Goal: Task Accomplishment & Management: Manage account settings

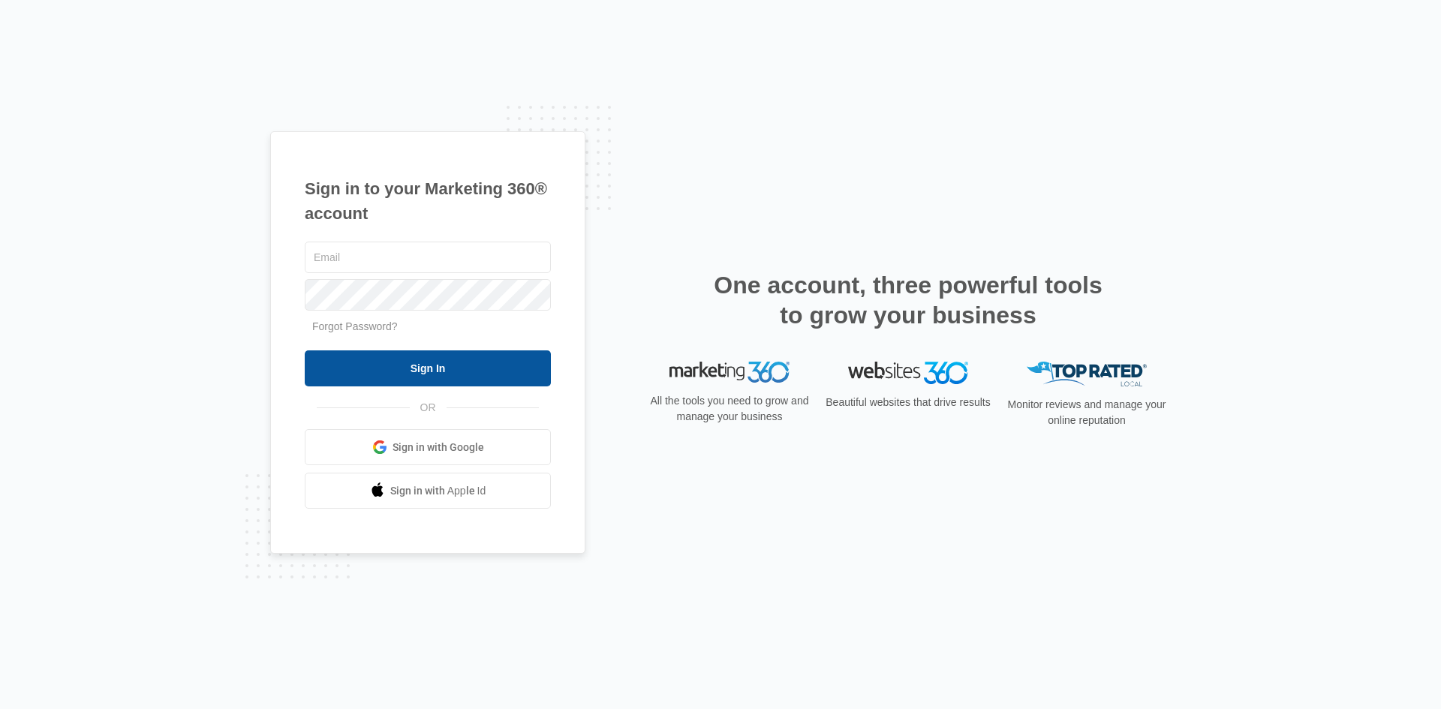
type input "[EMAIL_ADDRESS][DOMAIN_NAME]"
click at [393, 365] on input "Sign In" at bounding box center [428, 368] width 246 height 36
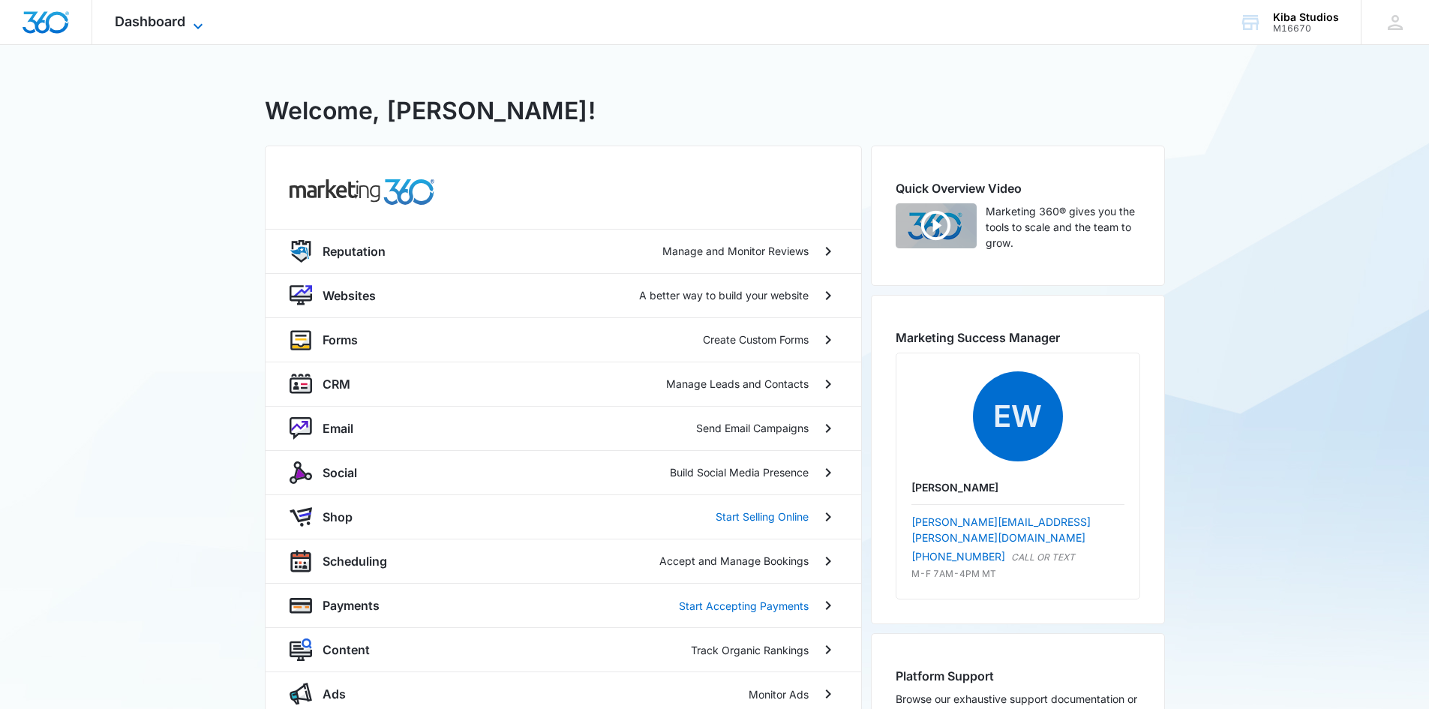
click at [198, 23] on icon at bounding box center [198, 26] width 18 height 18
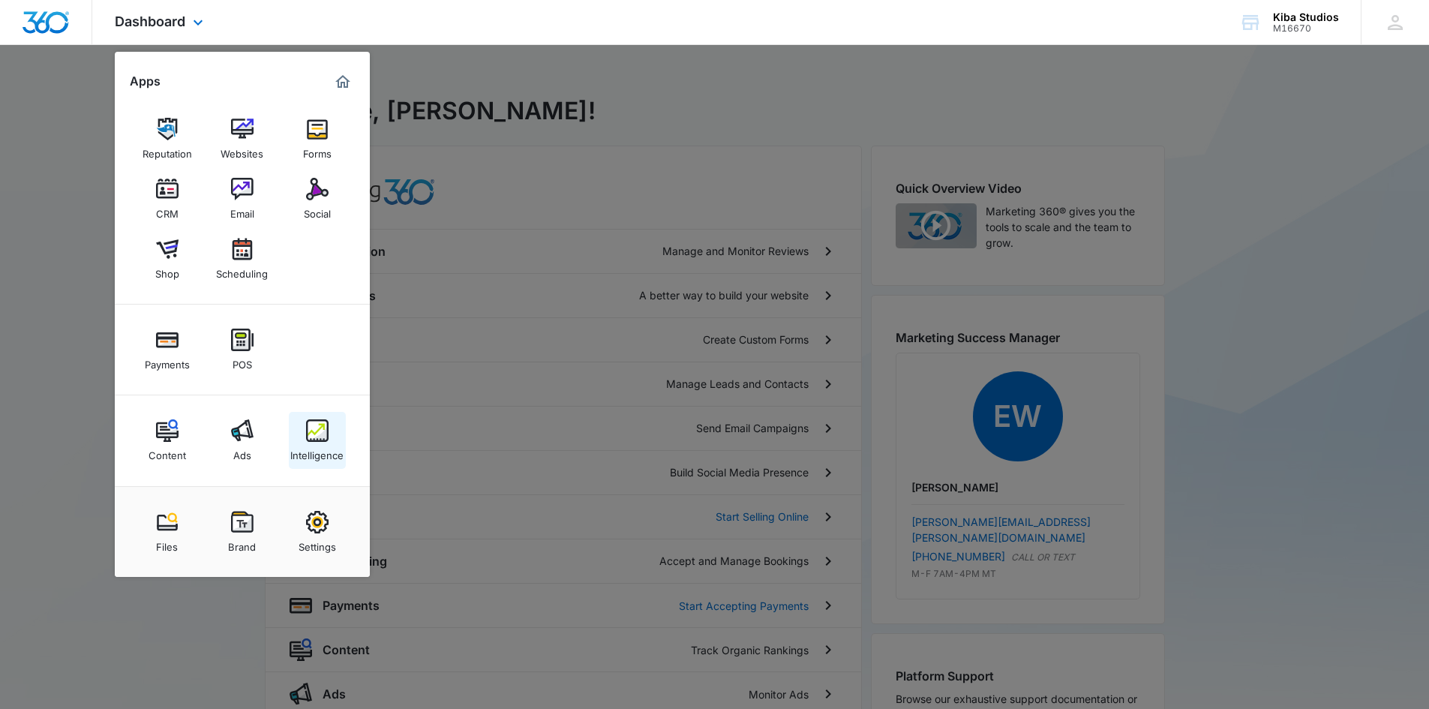
click at [332, 431] on link "Intelligence" at bounding box center [317, 440] width 57 height 57
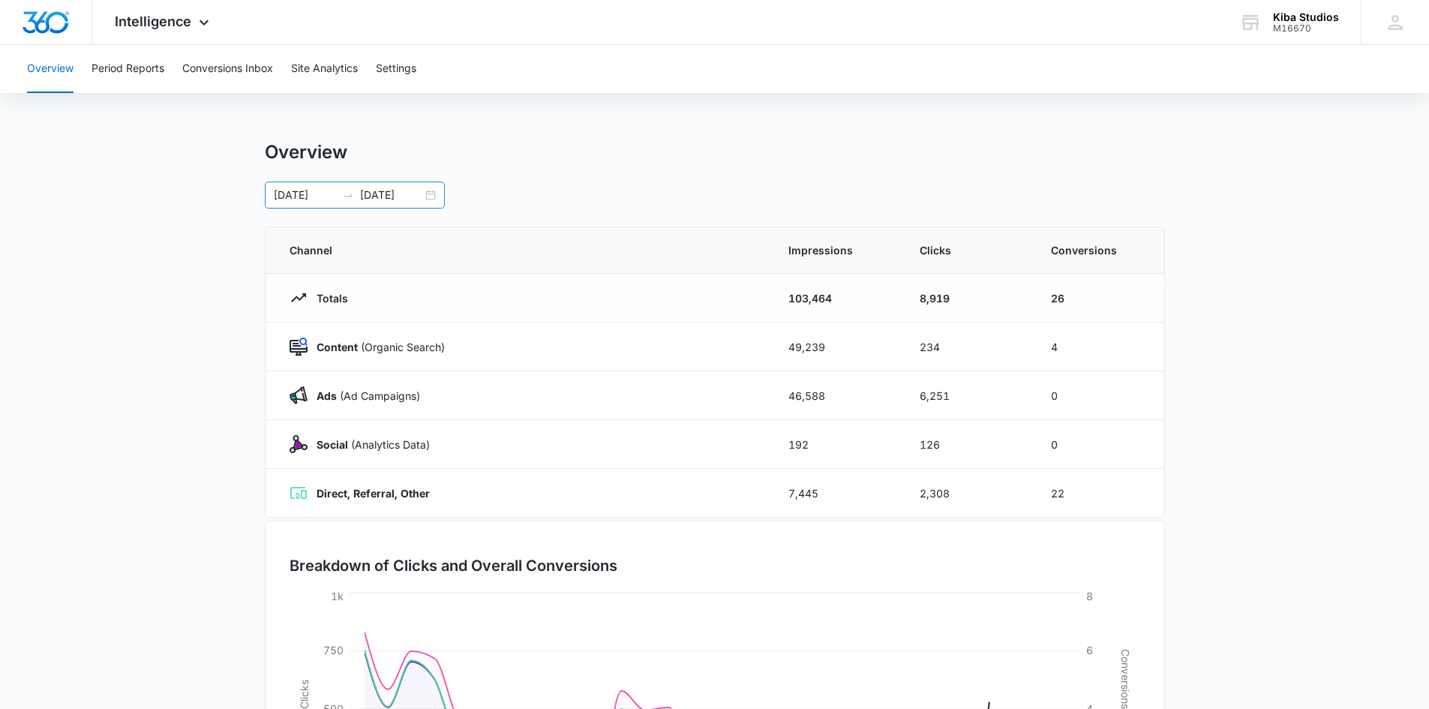
click at [437, 195] on div "08/01/2025 08/31/2025" at bounding box center [355, 195] width 180 height 27
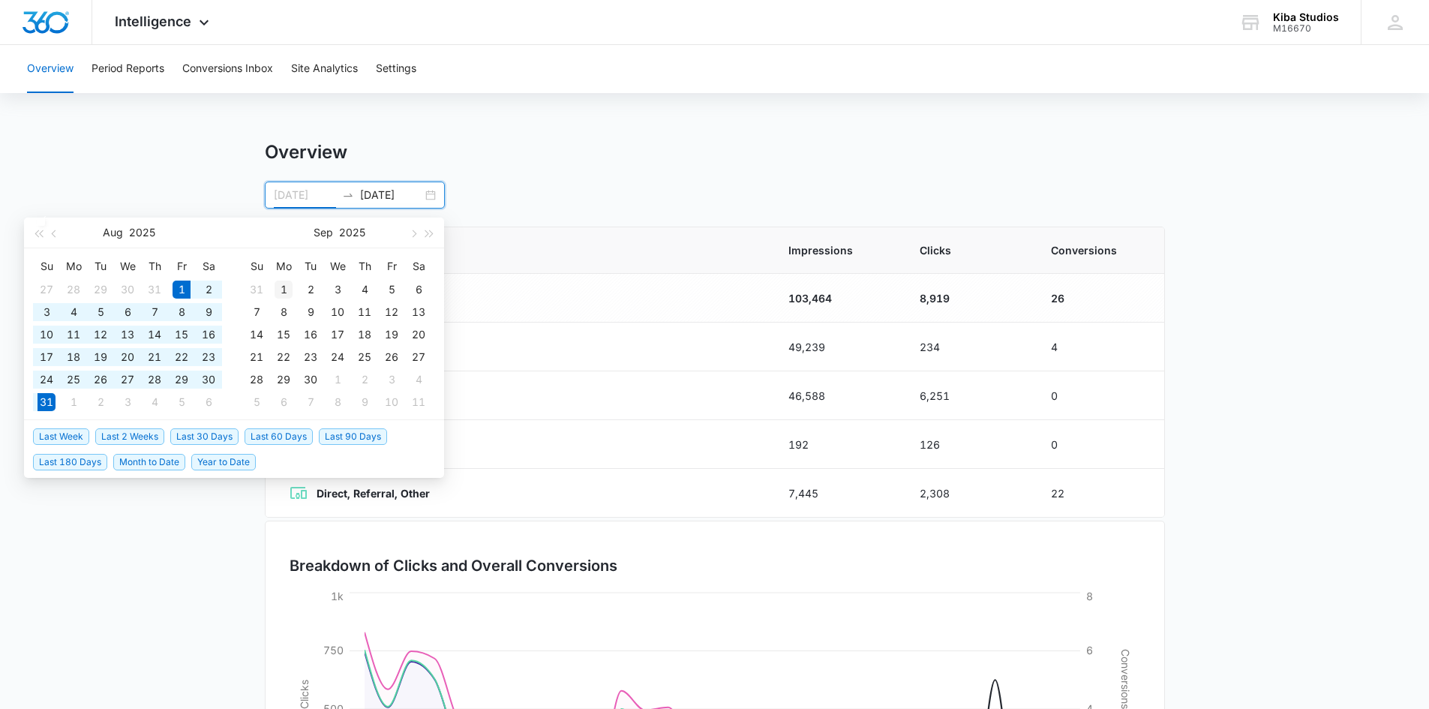
type input "[DATE]"
click at [284, 289] on div "1" at bounding box center [284, 290] width 18 height 18
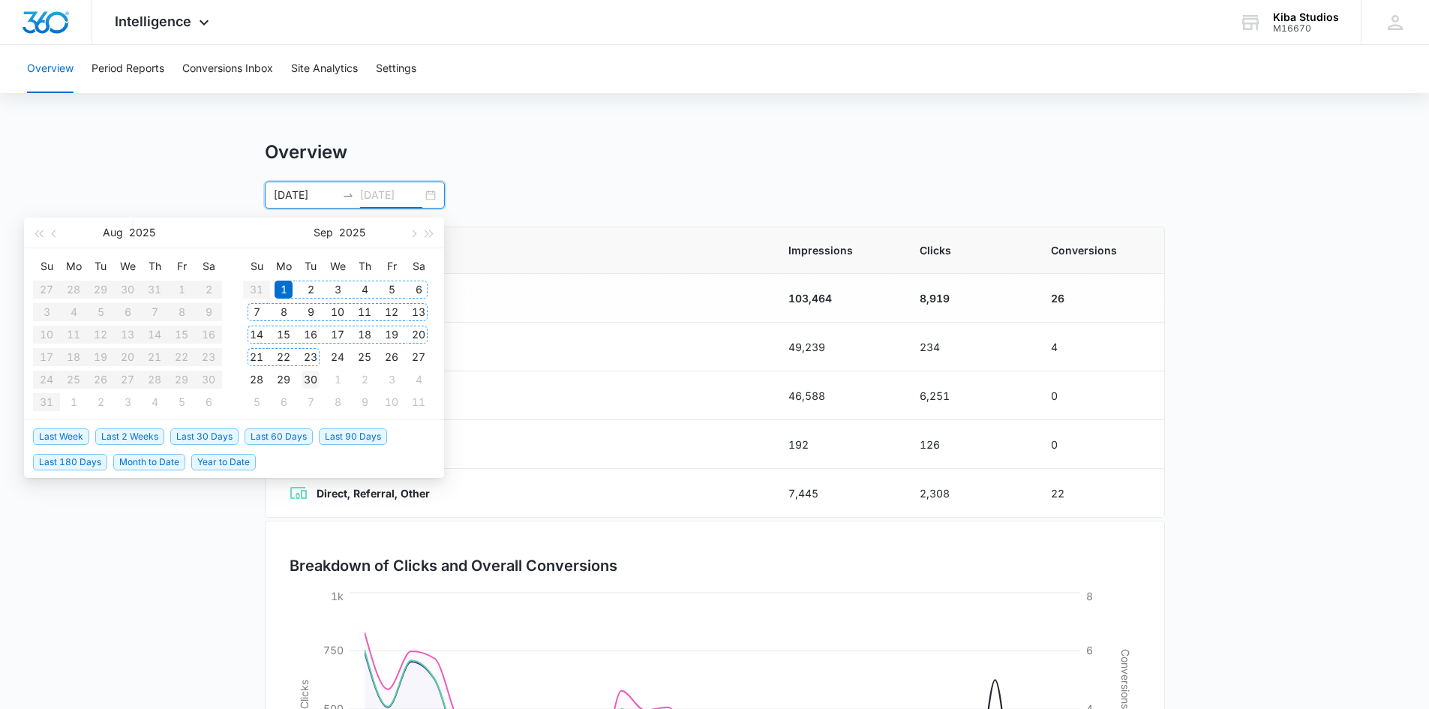
type input "[DATE]"
click at [309, 376] on div "30" at bounding box center [311, 380] width 18 height 18
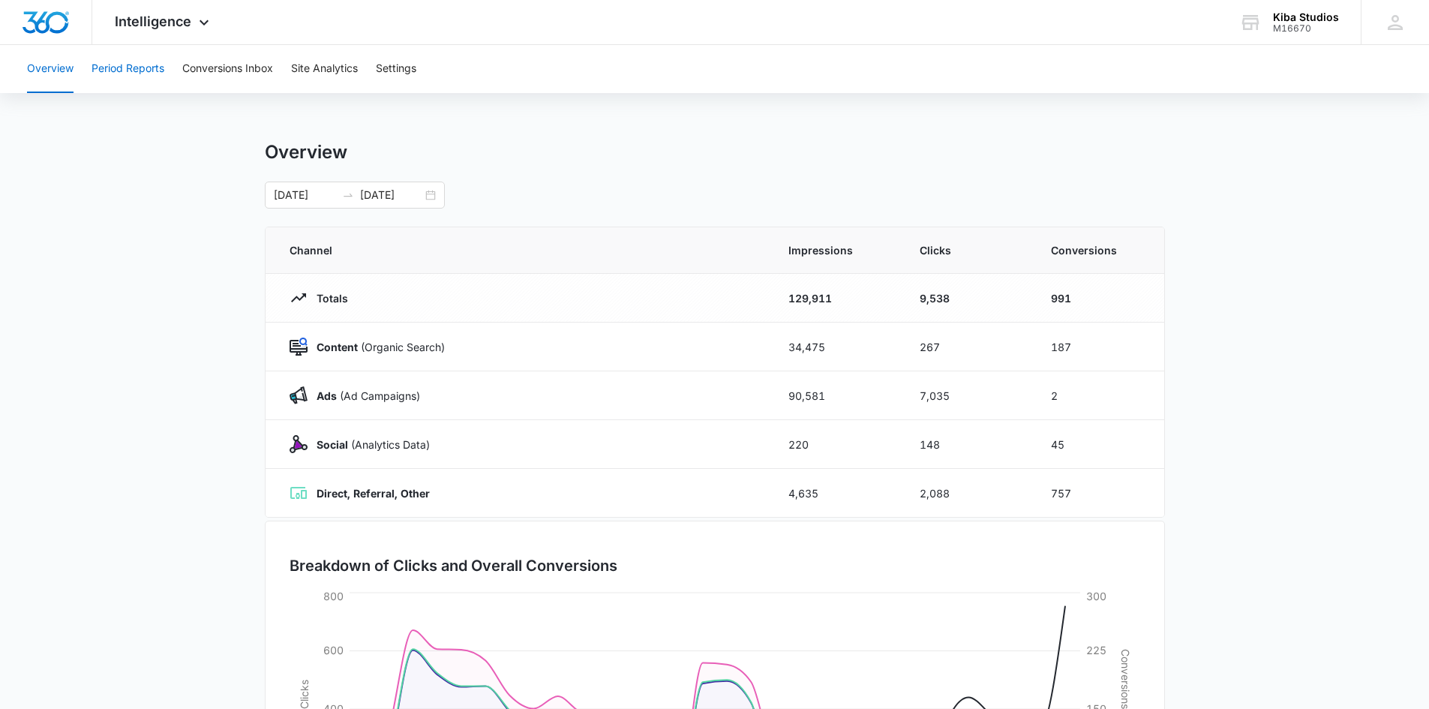
click at [147, 66] on button "Period Reports" at bounding box center [128, 69] width 73 height 48
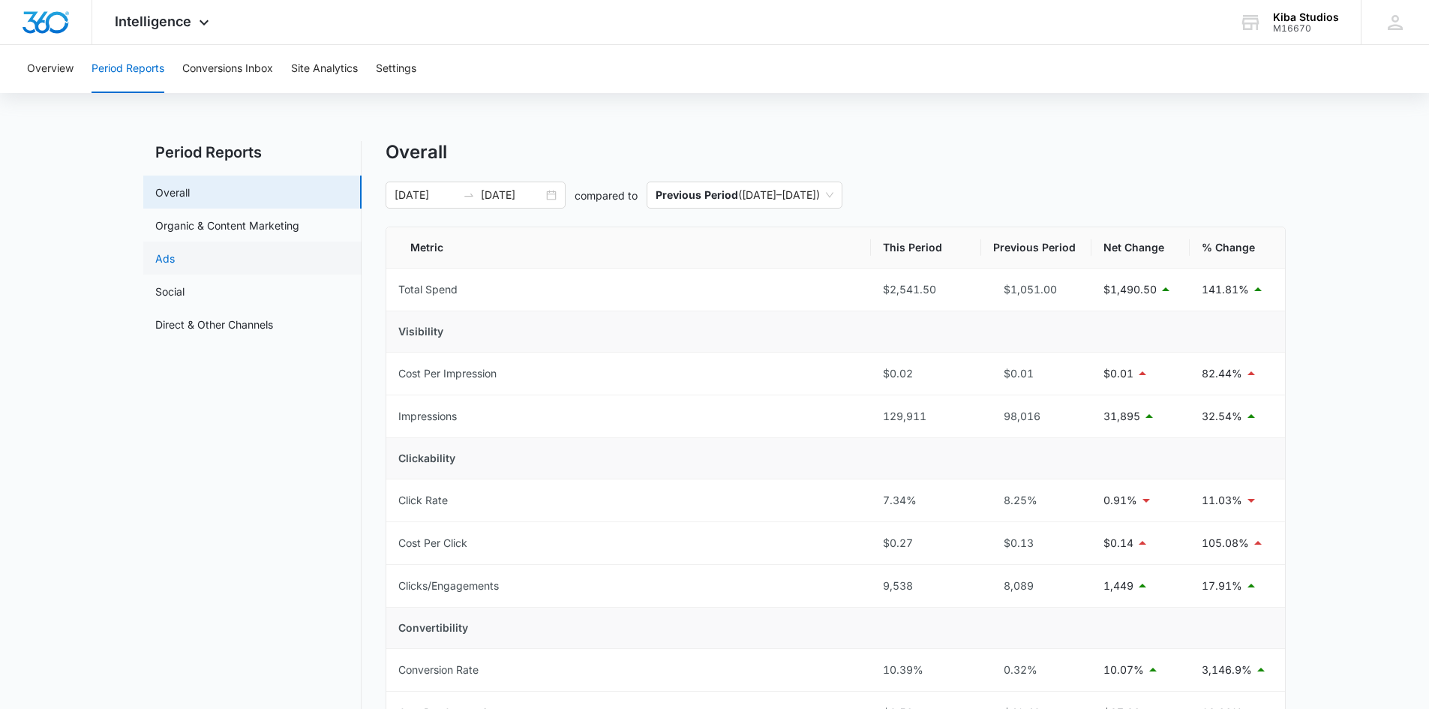
click at [161, 254] on link "Ads" at bounding box center [165, 259] width 20 height 16
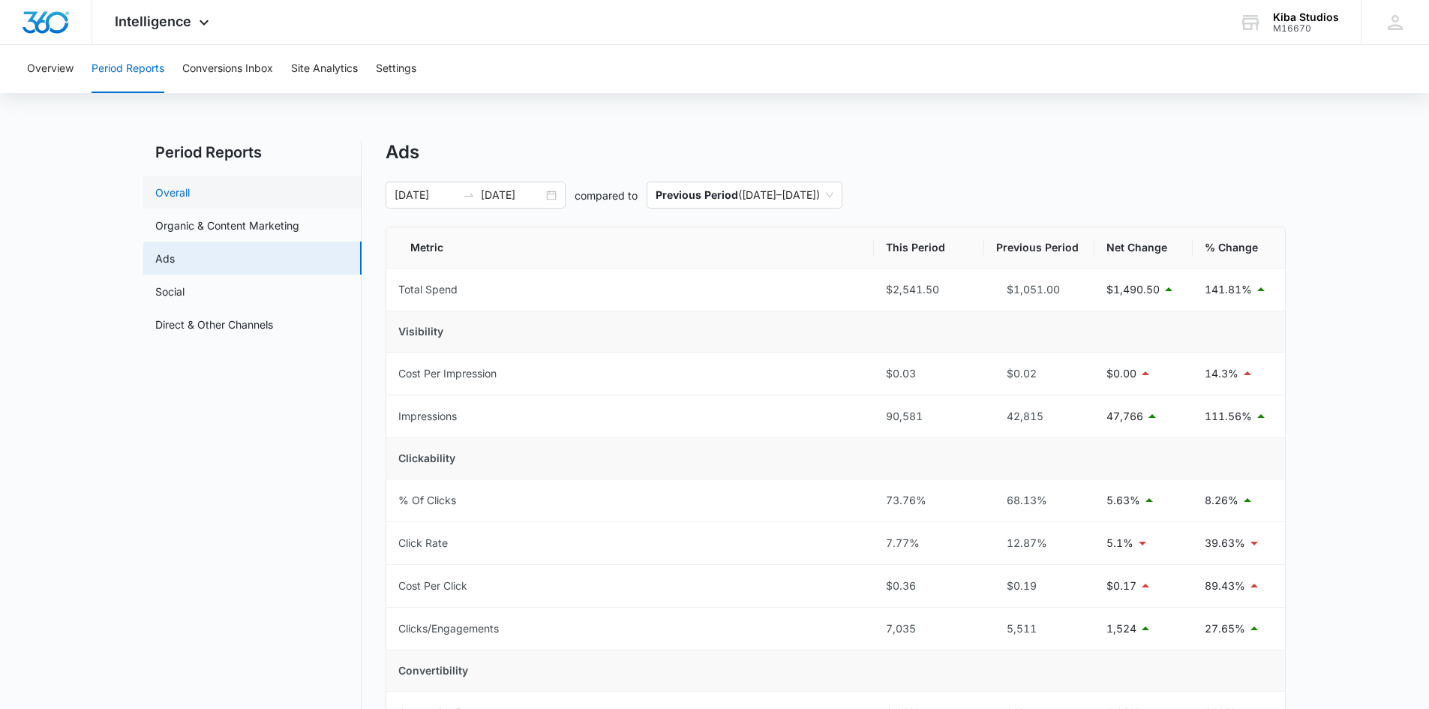
click at [177, 193] on link "Overall" at bounding box center [172, 193] width 35 height 16
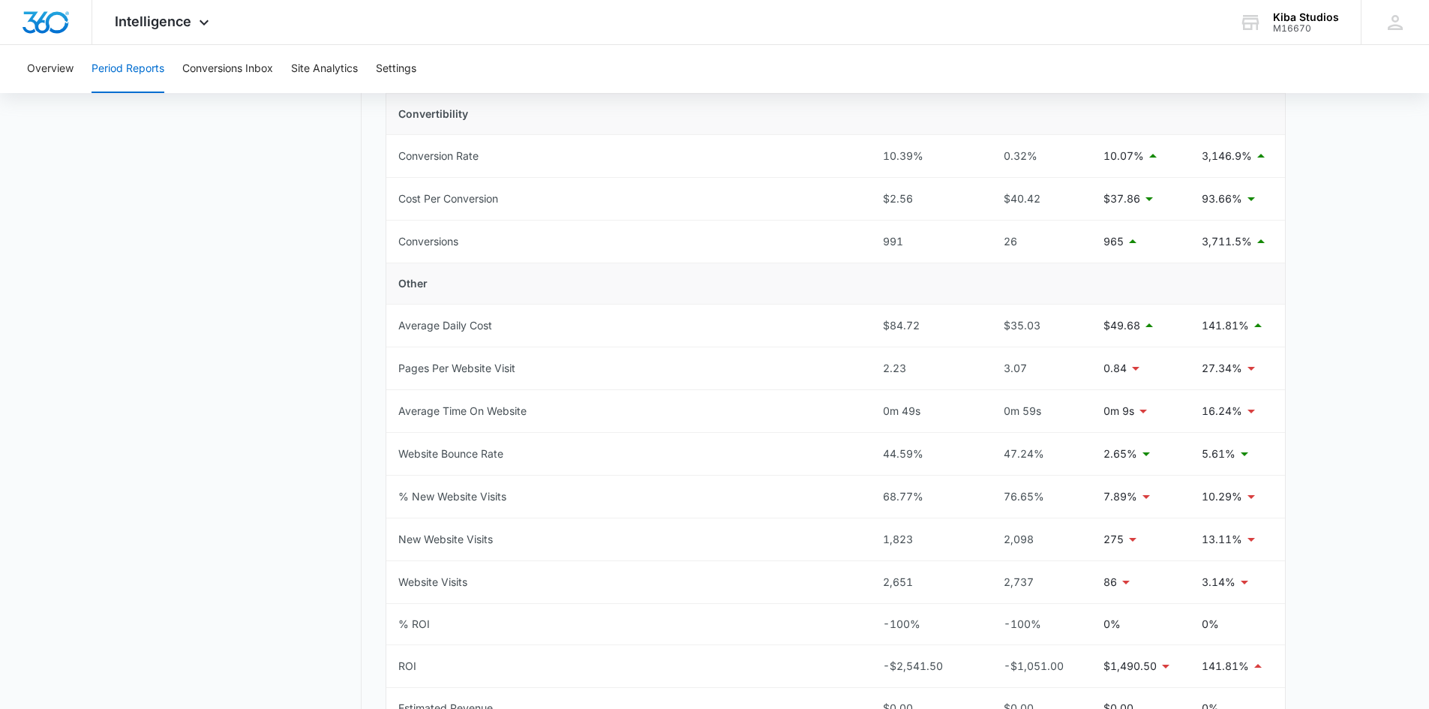
scroll to position [525, 0]
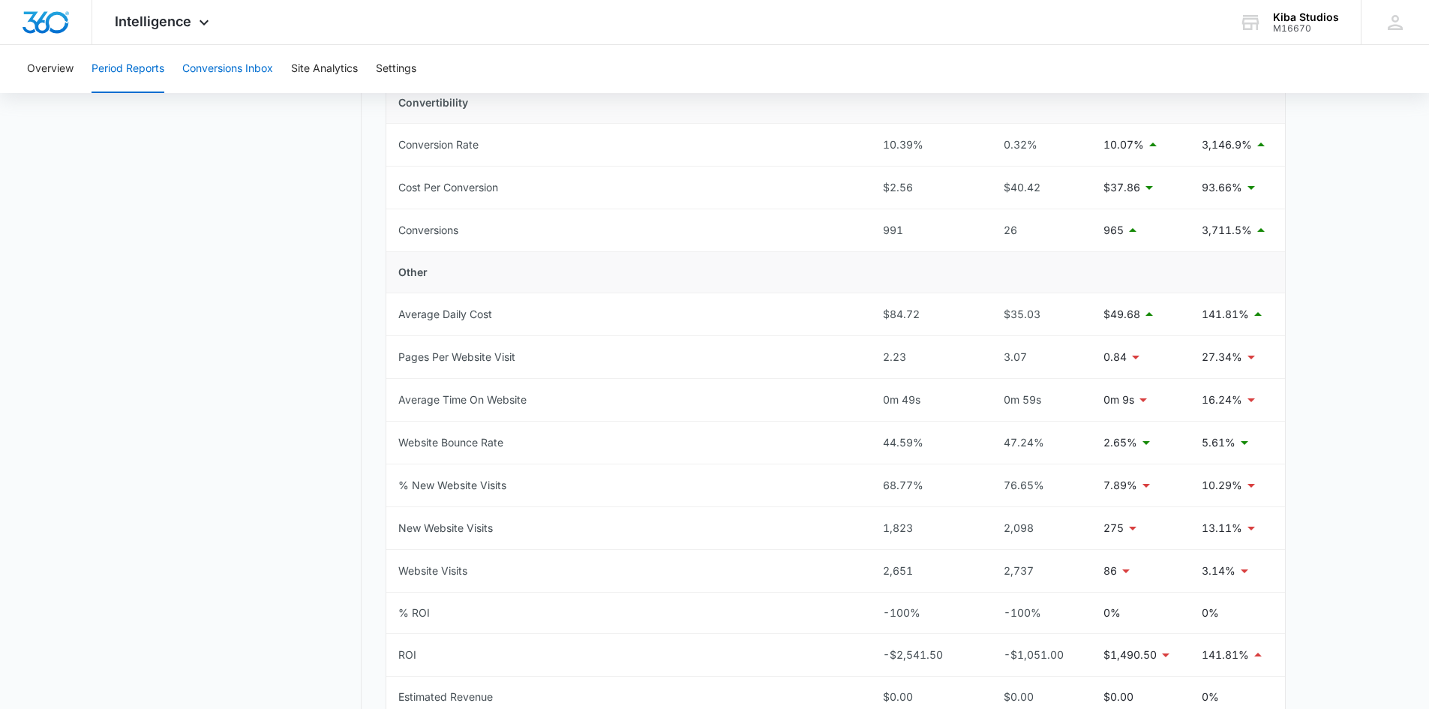
click at [224, 67] on button "Conversions Inbox" at bounding box center [227, 69] width 91 height 48
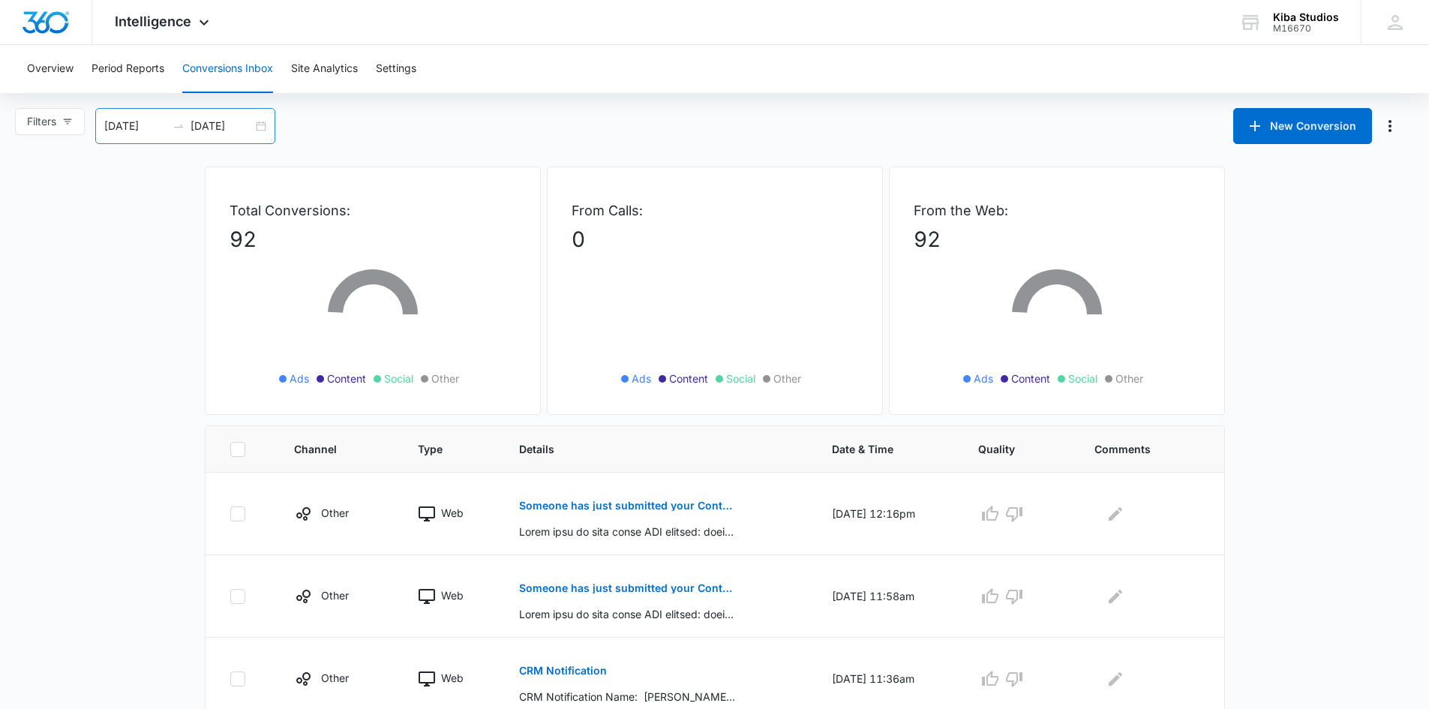
click at [267, 130] on div "09/07/2025 10/07/2025" at bounding box center [185, 126] width 180 height 36
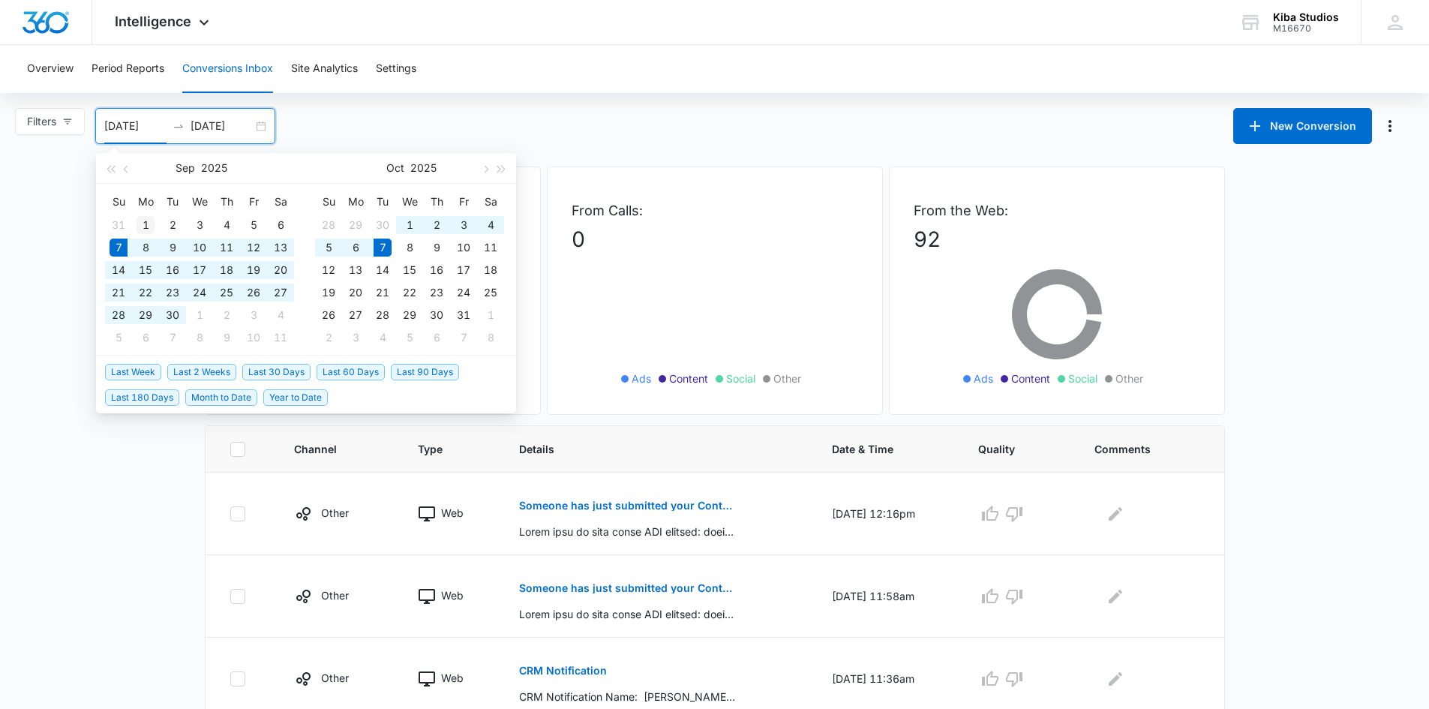
type input "[DATE]"
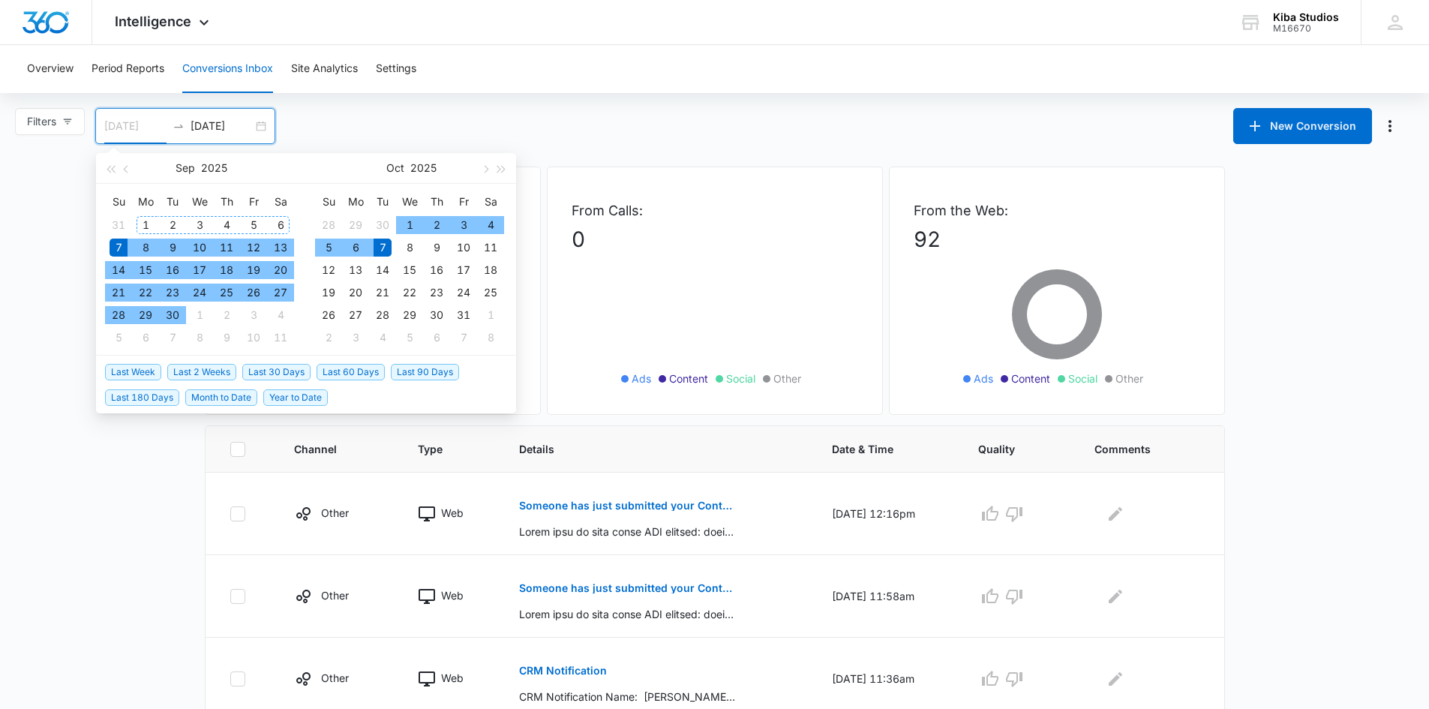
click at [152, 223] on div "1" at bounding box center [146, 225] width 18 height 18
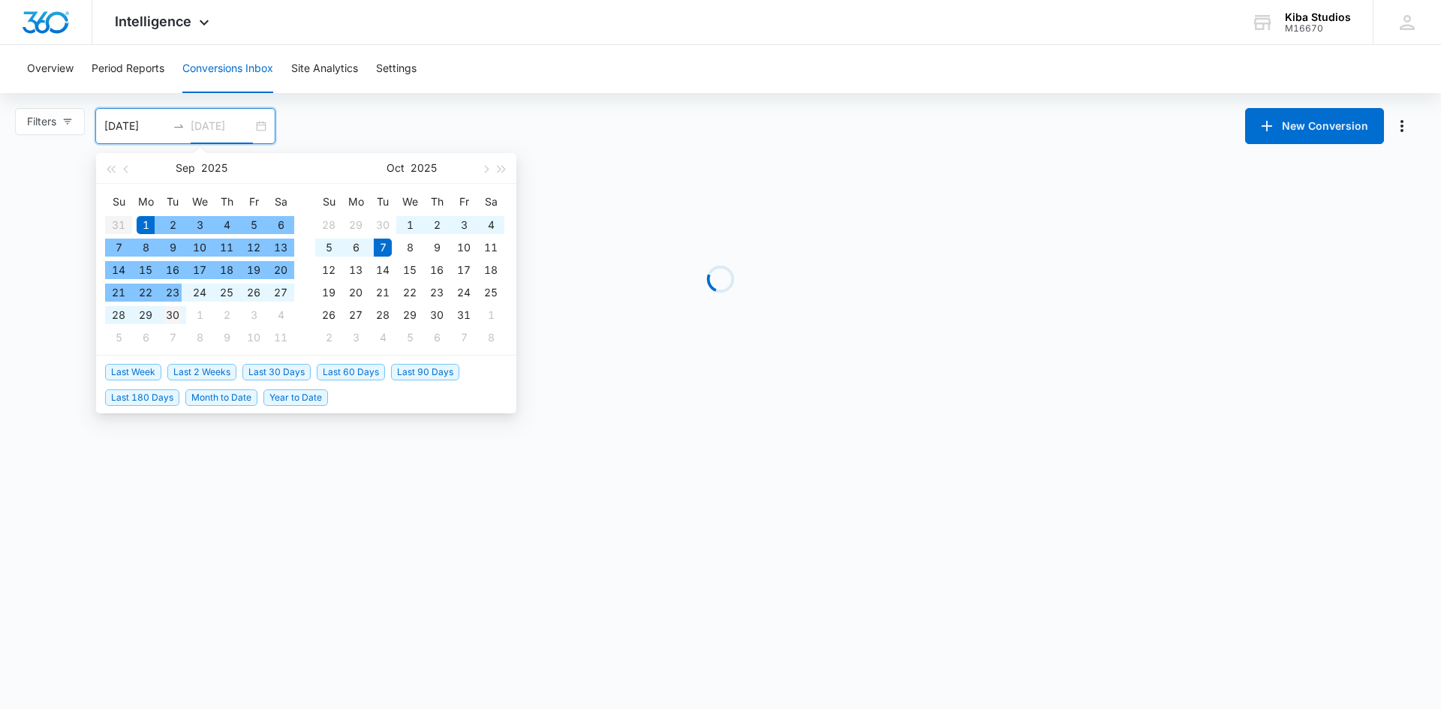
type input "[DATE]"
click at [174, 313] on div "30" at bounding box center [173, 315] width 18 height 18
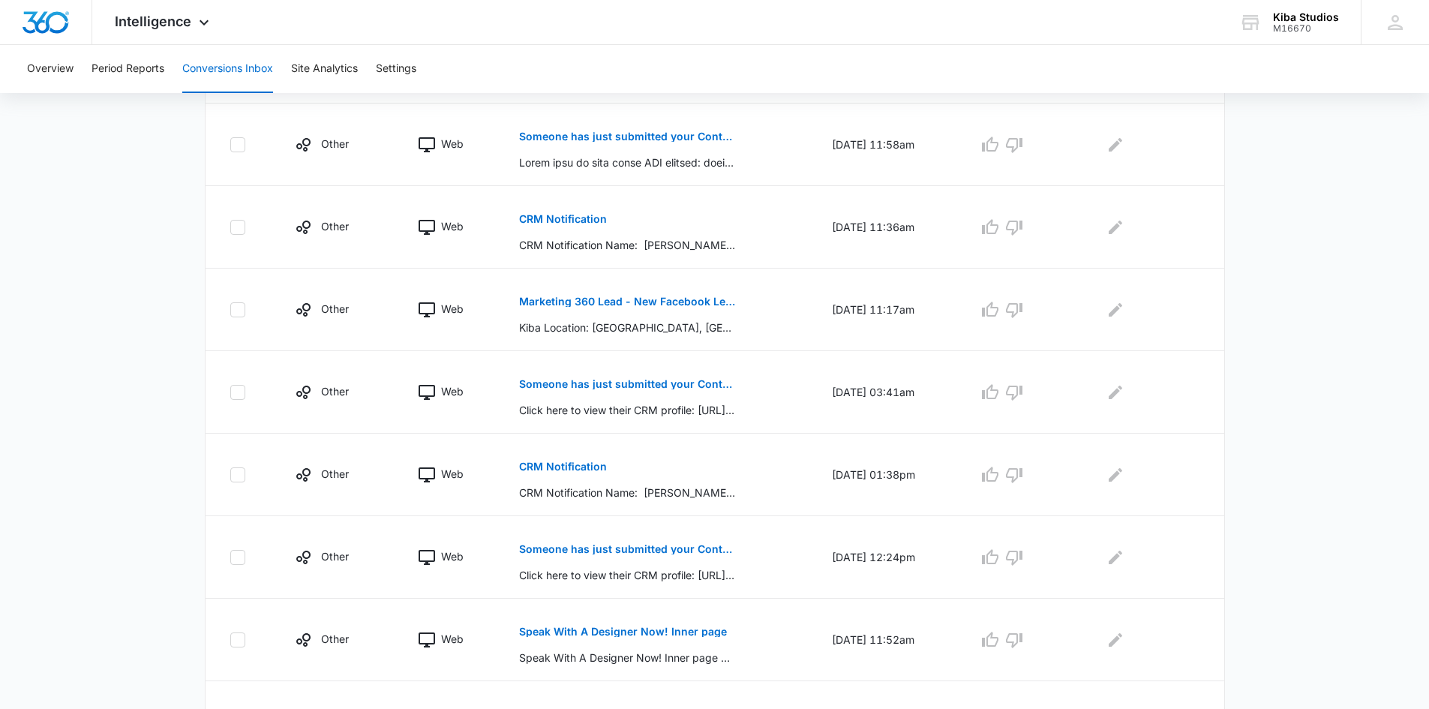
scroll to position [636, 0]
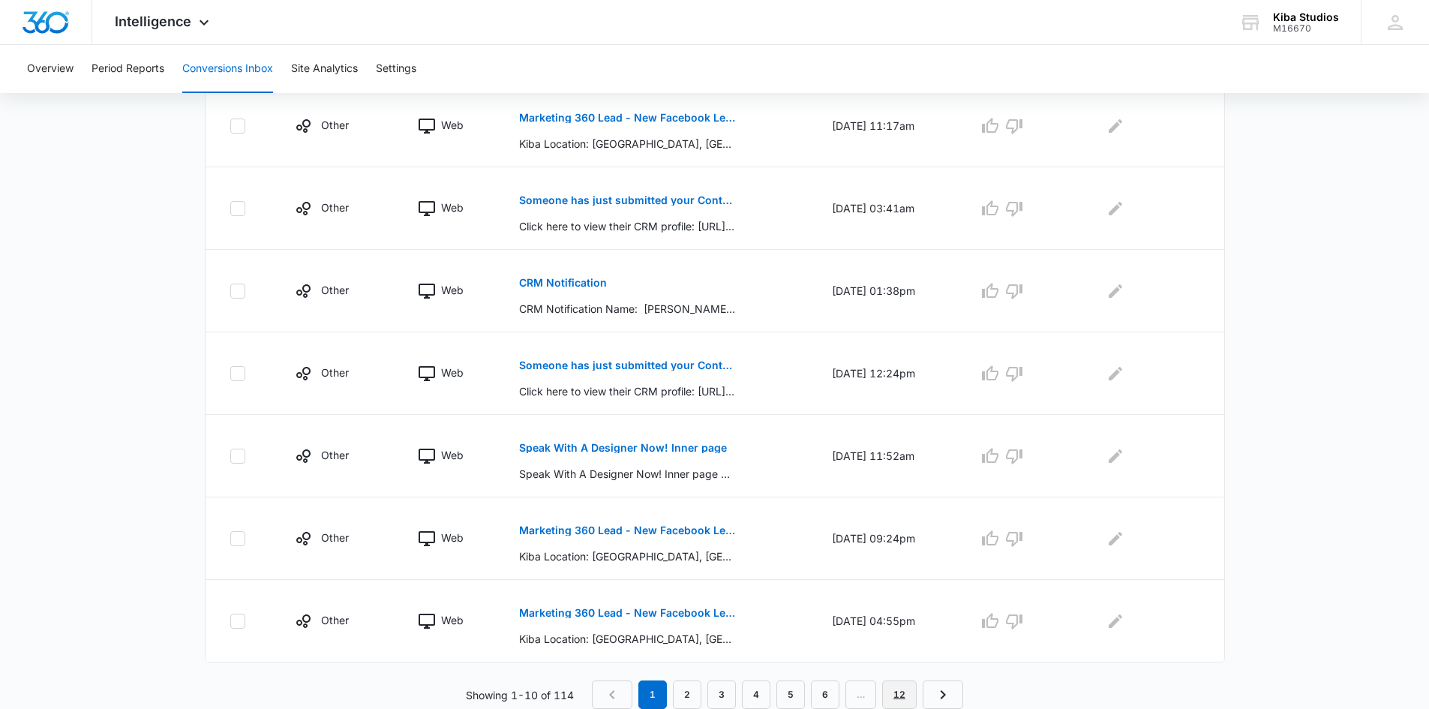
click at [900, 692] on link "12" at bounding box center [899, 695] width 35 height 29
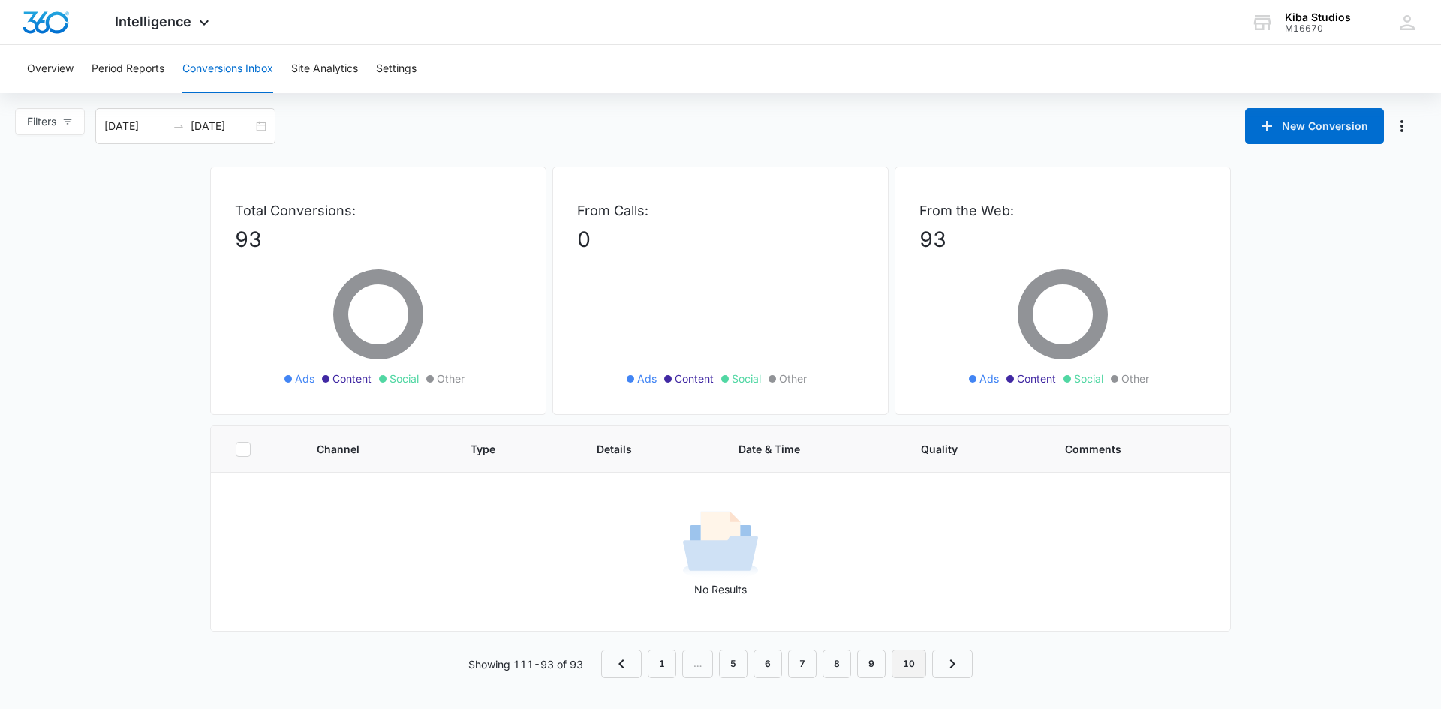
click at [914, 661] on link "10" at bounding box center [908, 664] width 35 height 29
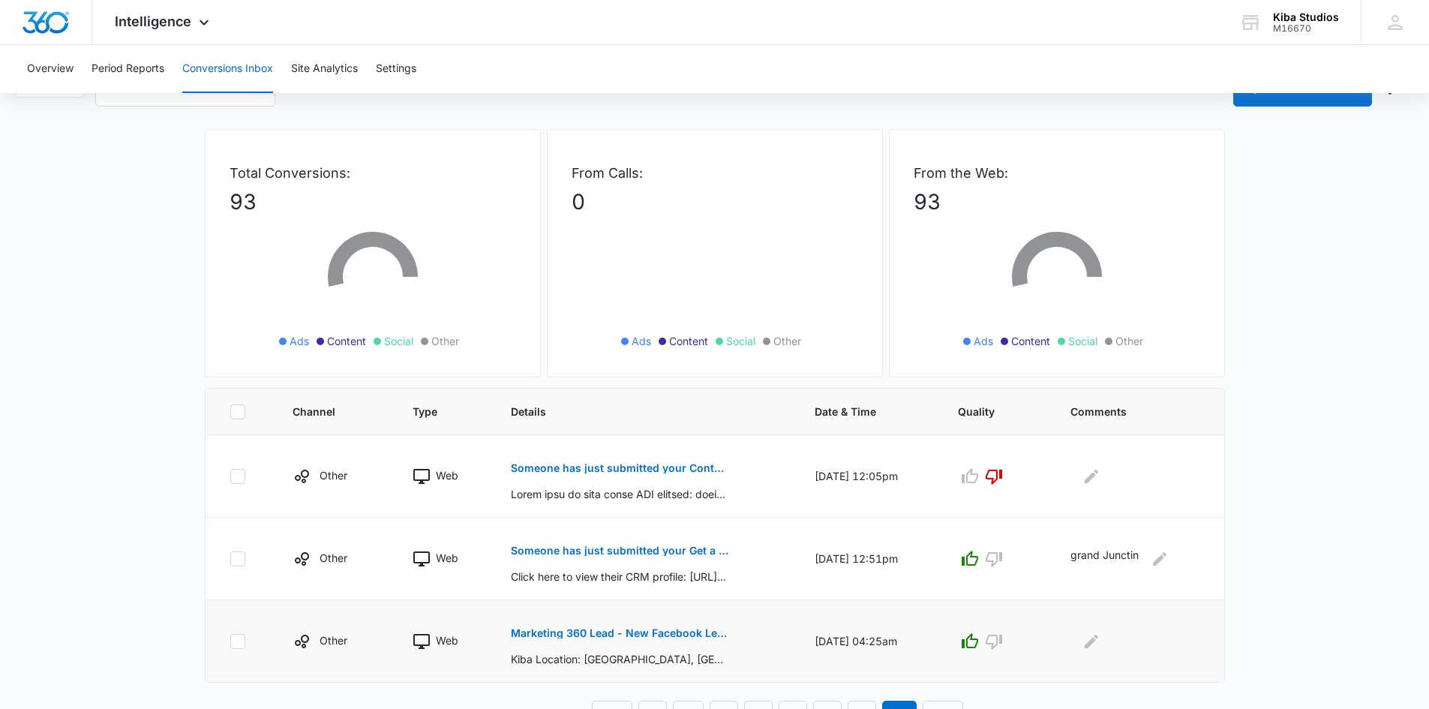
scroll to position [58, 0]
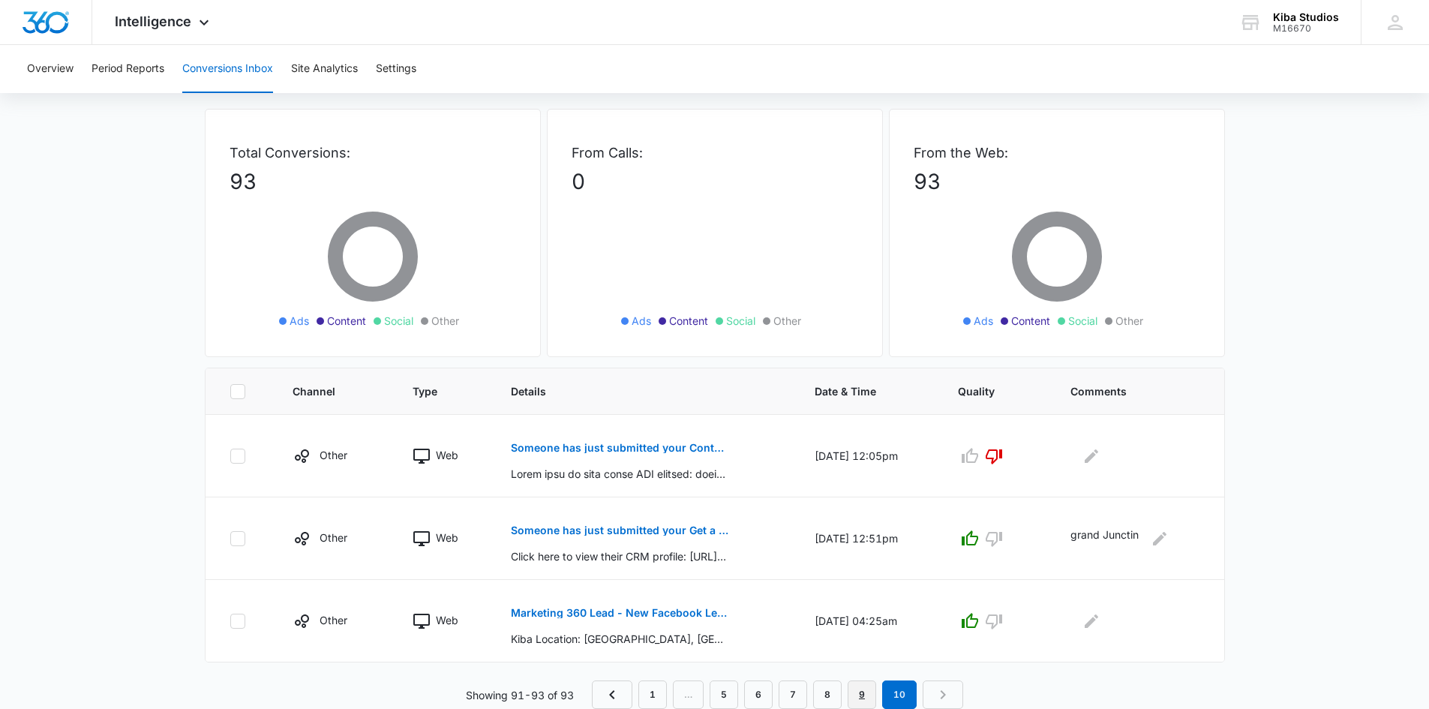
click at [857, 699] on link "9" at bounding box center [862, 695] width 29 height 29
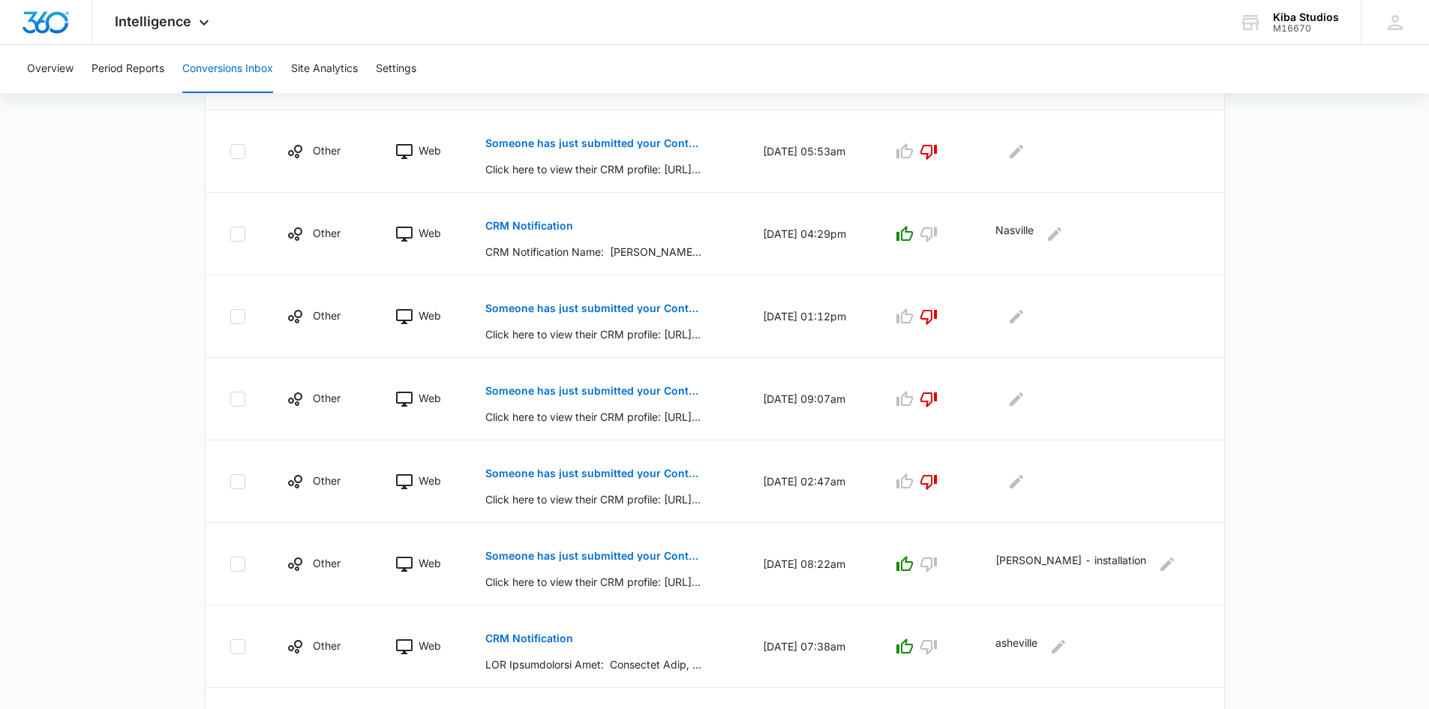
scroll to position [636, 0]
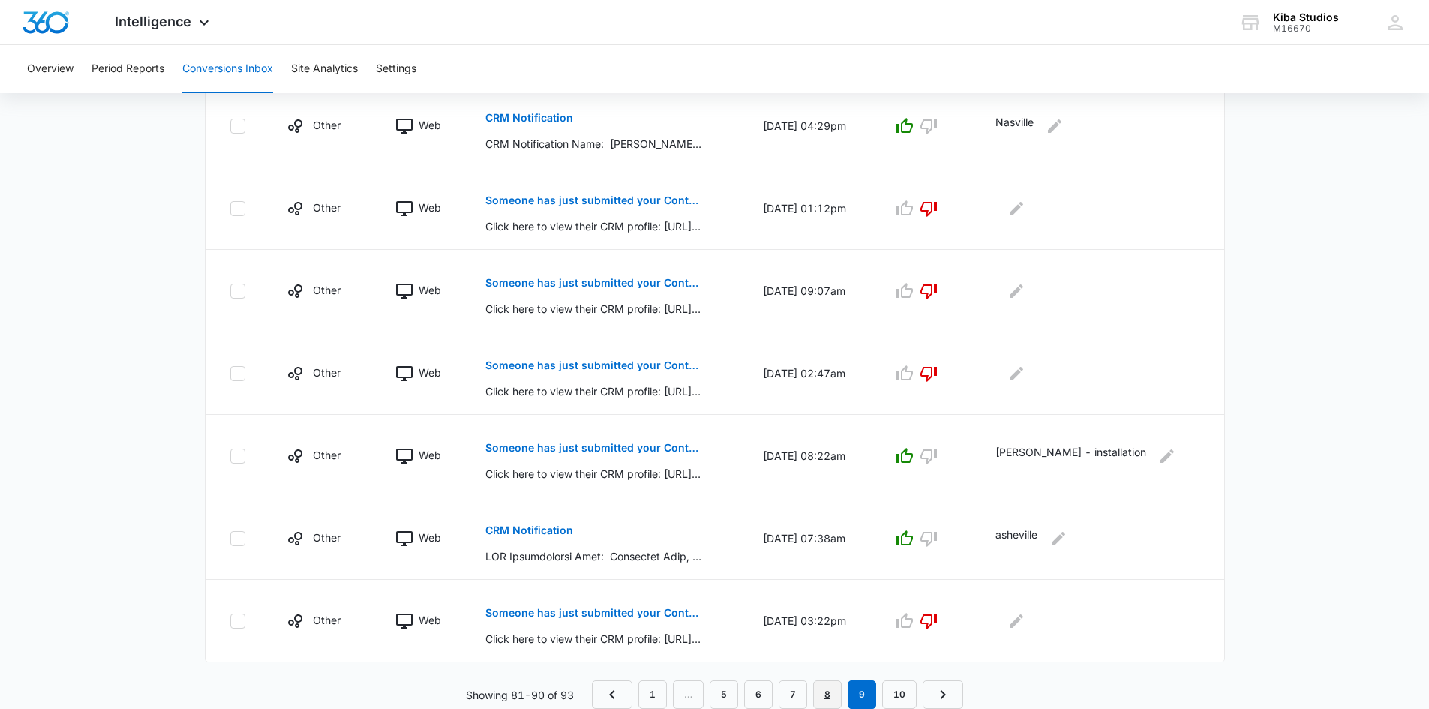
click at [825, 690] on link "8" at bounding box center [827, 695] width 29 height 29
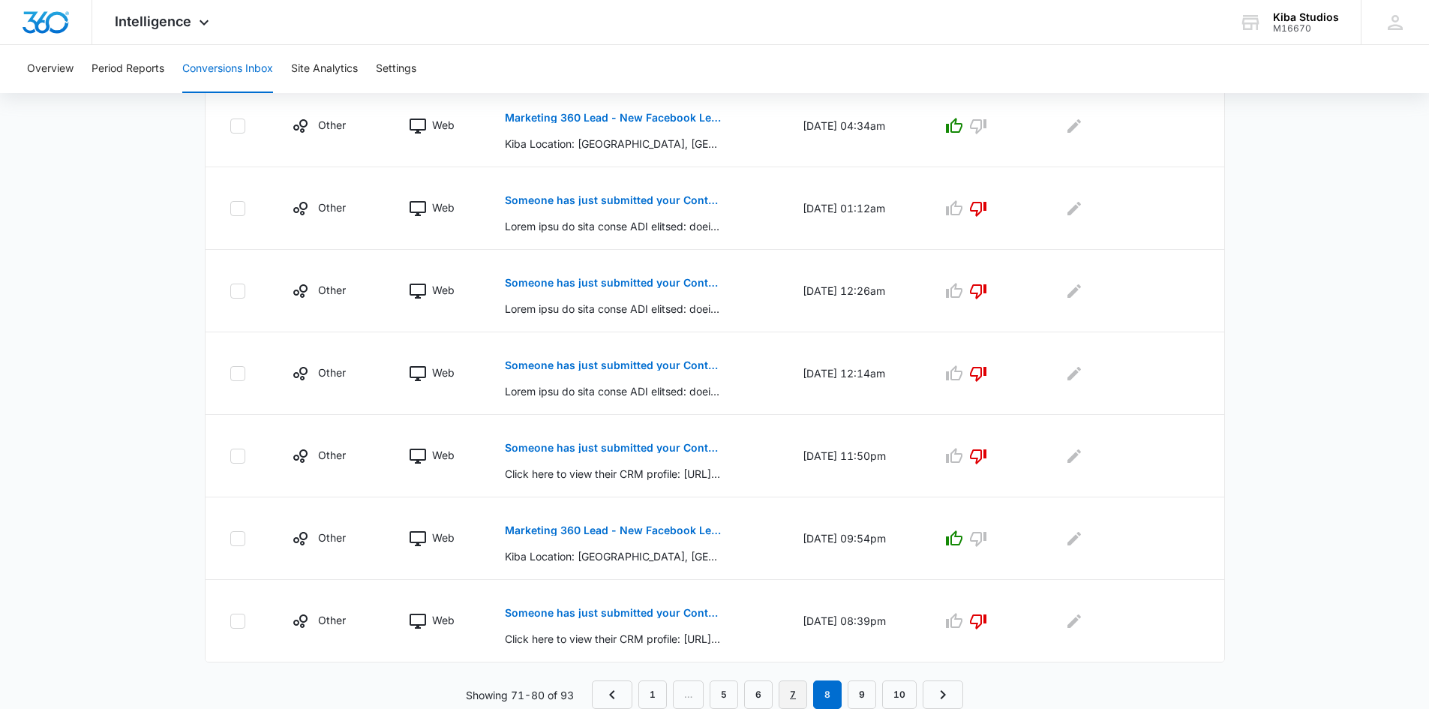
click at [796, 691] on link "7" at bounding box center [793, 695] width 29 height 29
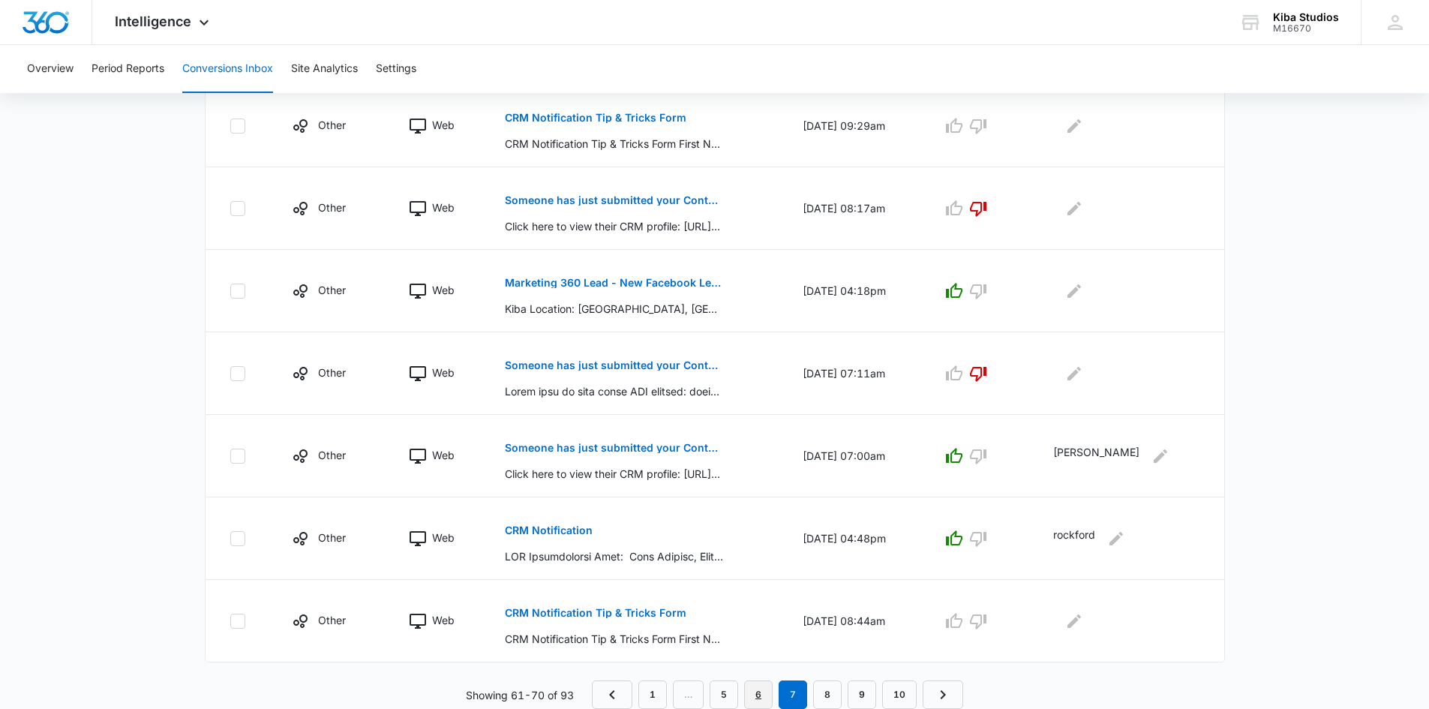
click at [758, 696] on link "6" at bounding box center [758, 695] width 29 height 29
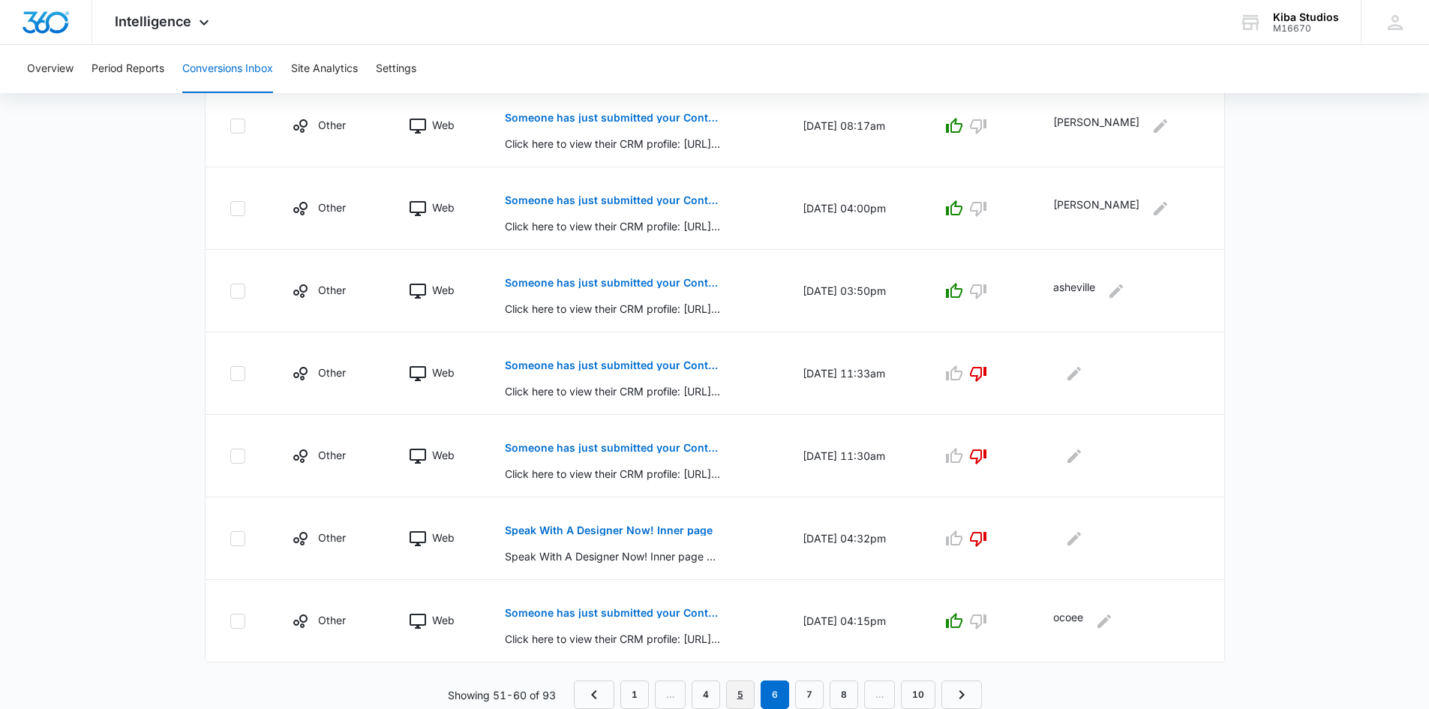
click at [743, 690] on link "5" at bounding box center [740, 695] width 29 height 29
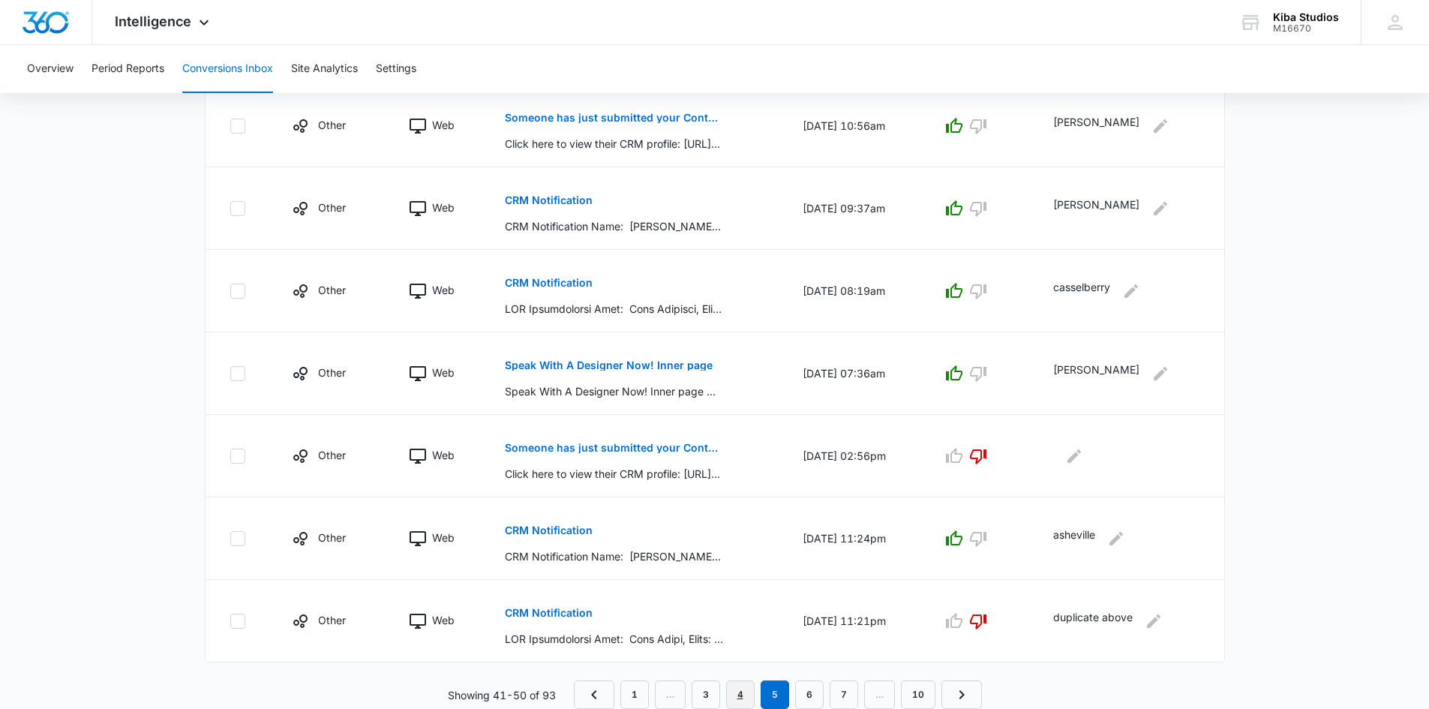
click at [740, 690] on link "4" at bounding box center [740, 695] width 29 height 29
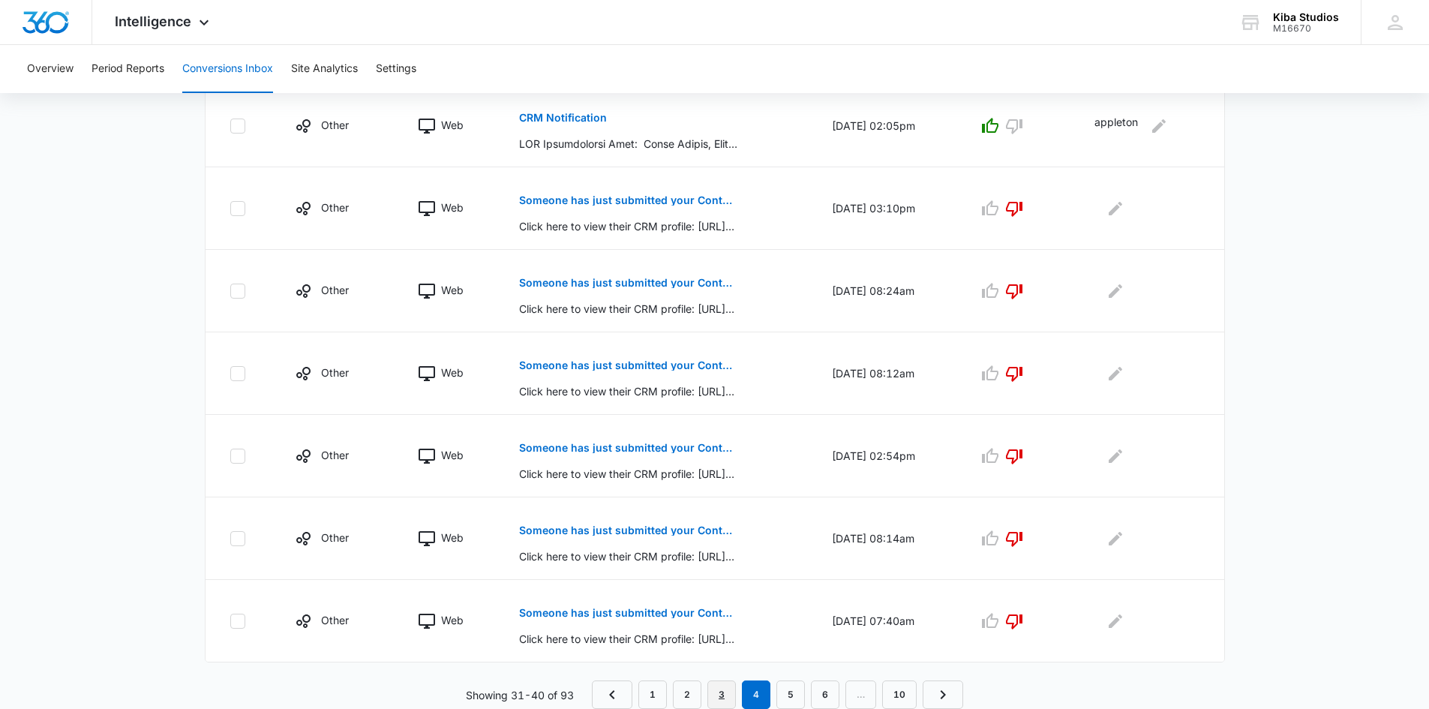
click at [717, 694] on link "3" at bounding box center [722, 695] width 29 height 29
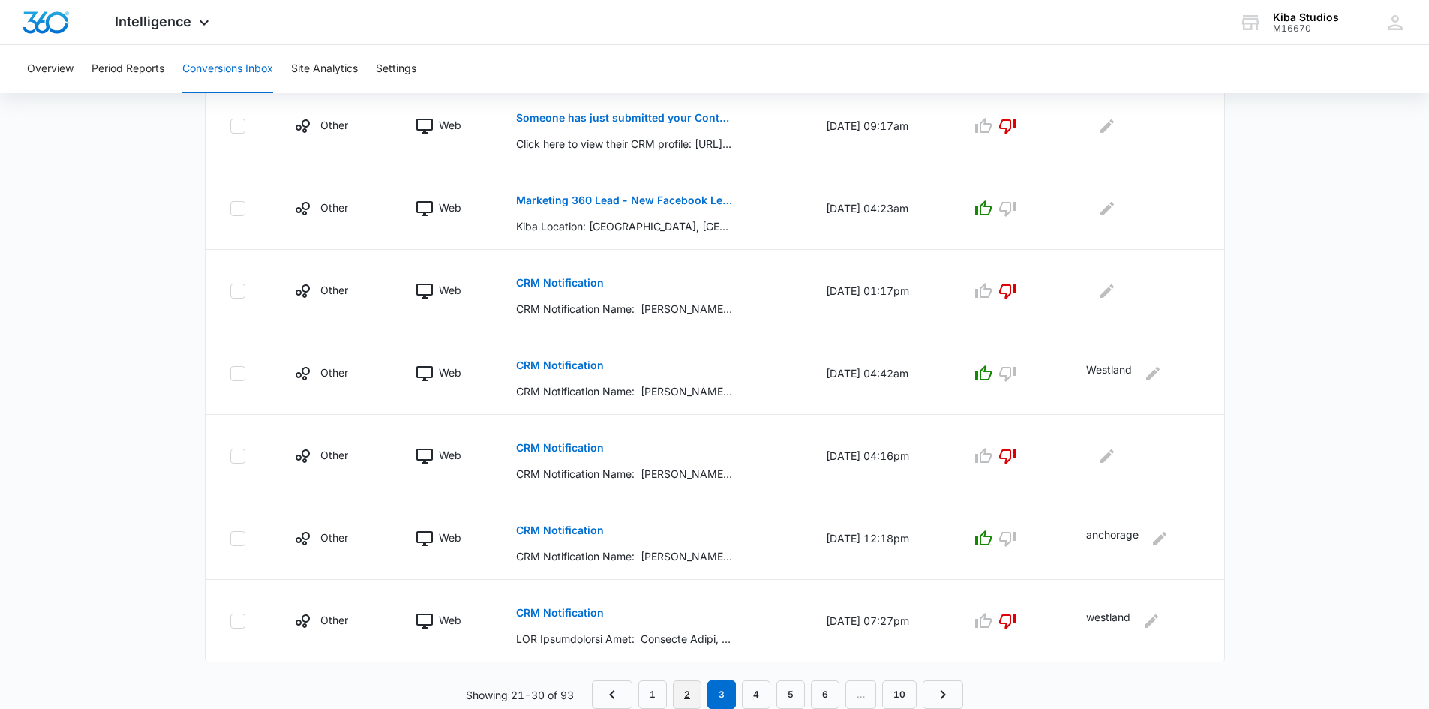
click at [686, 693] on link "2" at bounding box center [687, 695] width 29 height 29
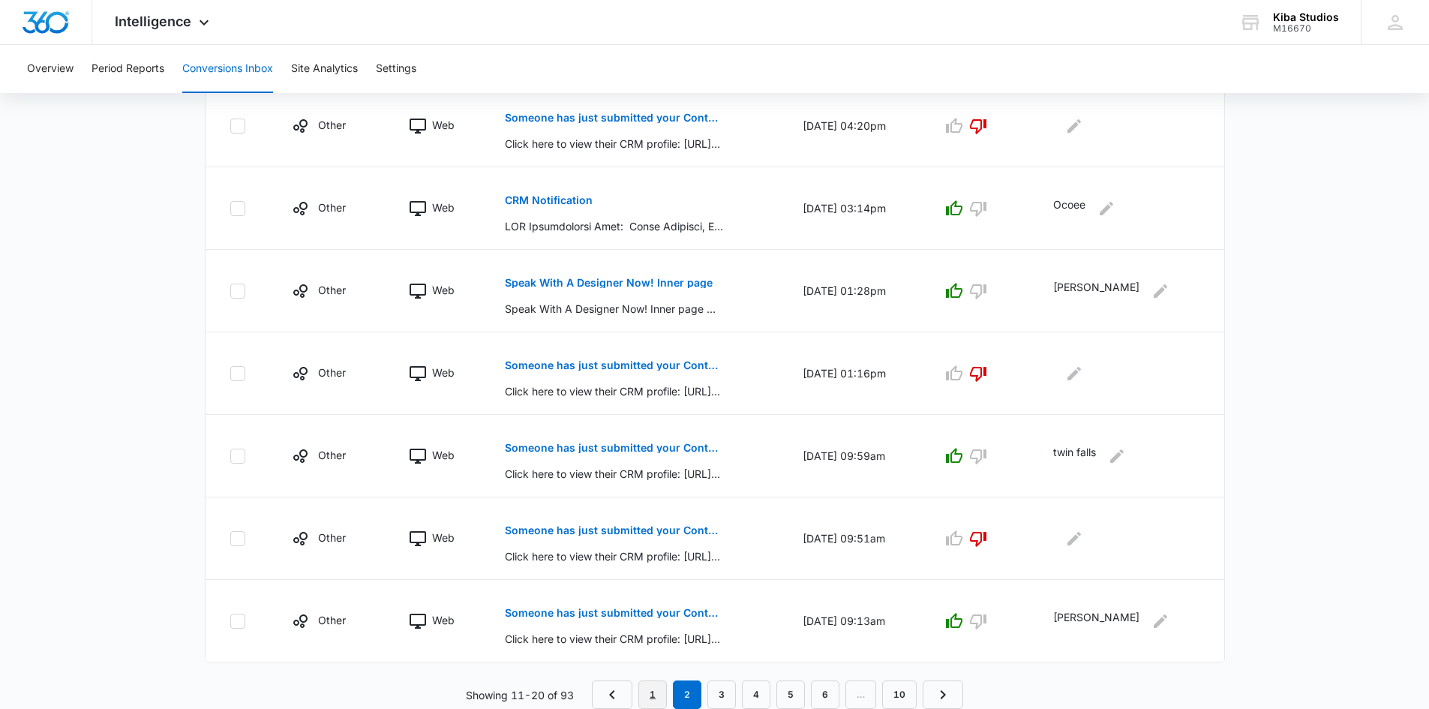
click at [654, 693] on link "1" at bounding box center [653, 695] width 29 height 29
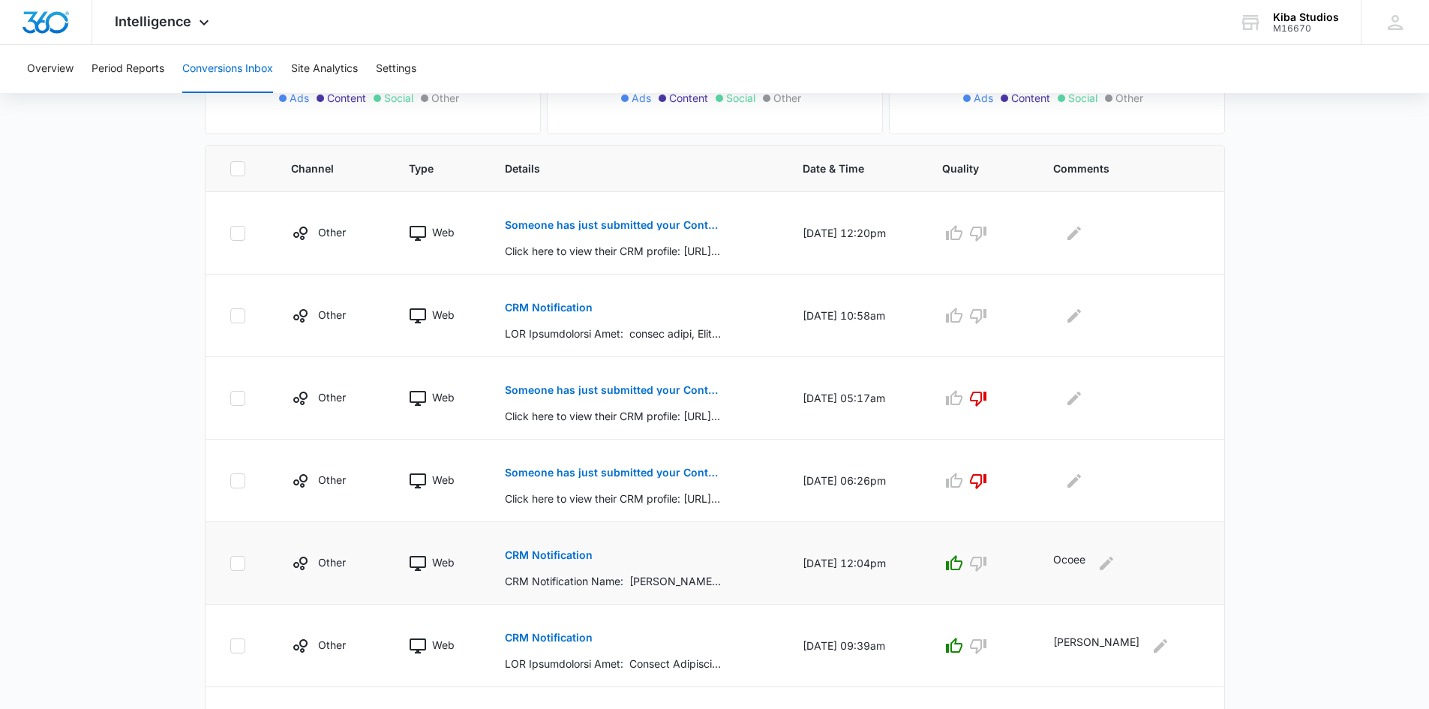
scroll to position [260, 0]
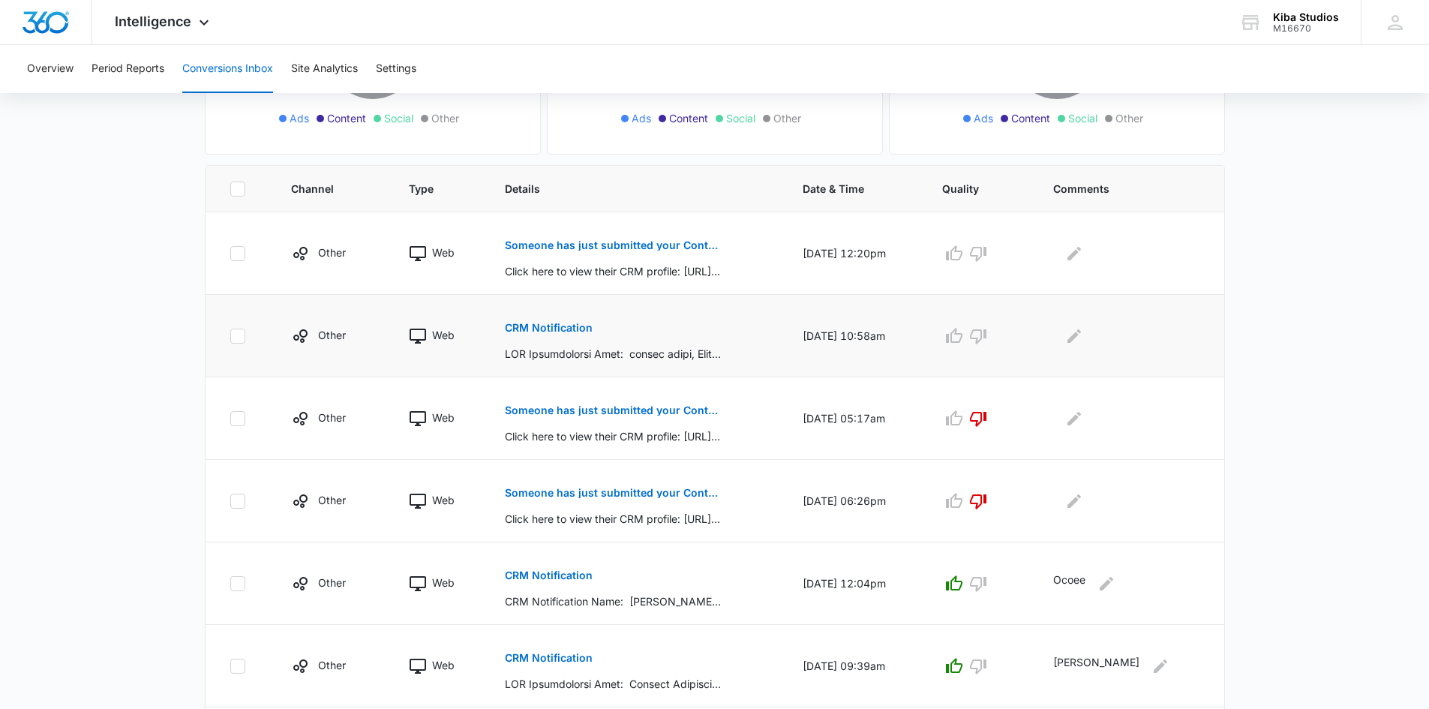
click at [561, 330] on p "CRM Notification" at bounding box center [549, 328] width 88 height 11
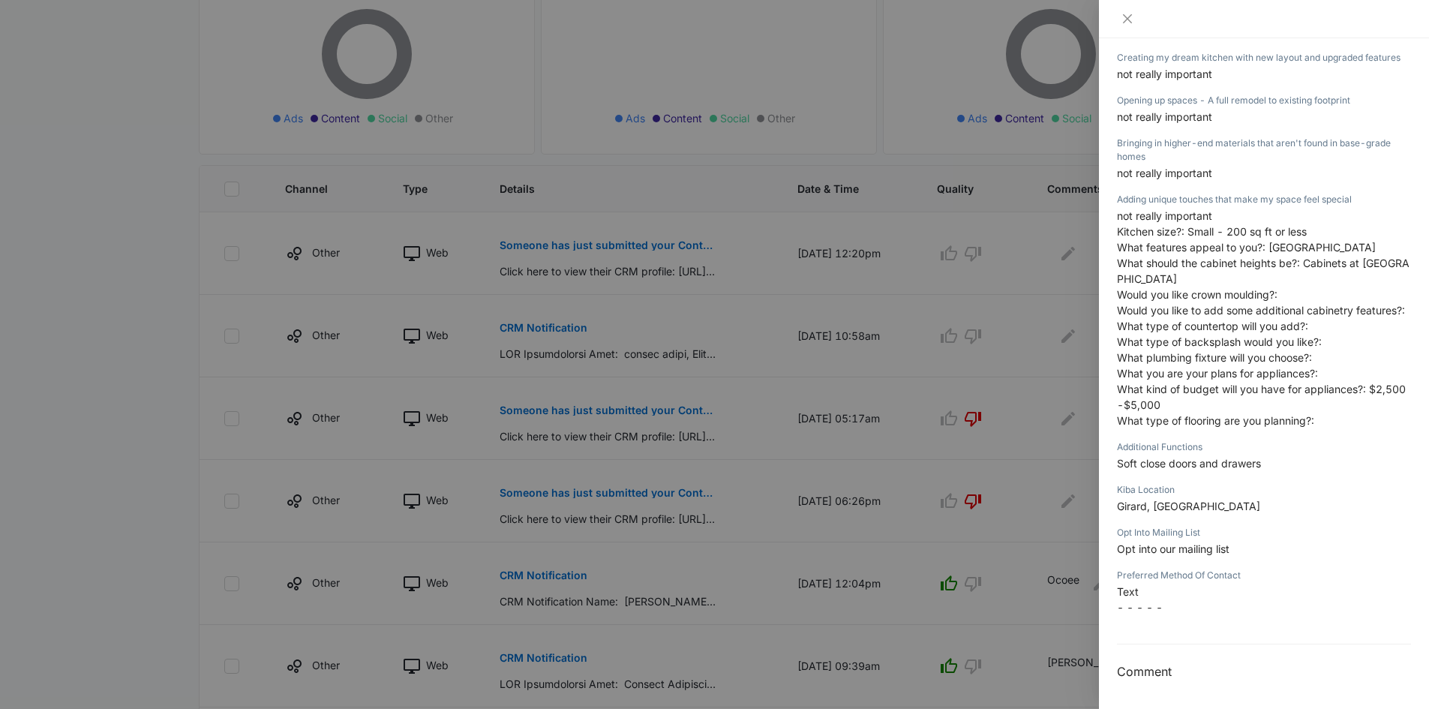
scroll to position [573, 0]
click at [1133, 19] on icon "close" at bounding box center [1128, 19] width 12 height 12
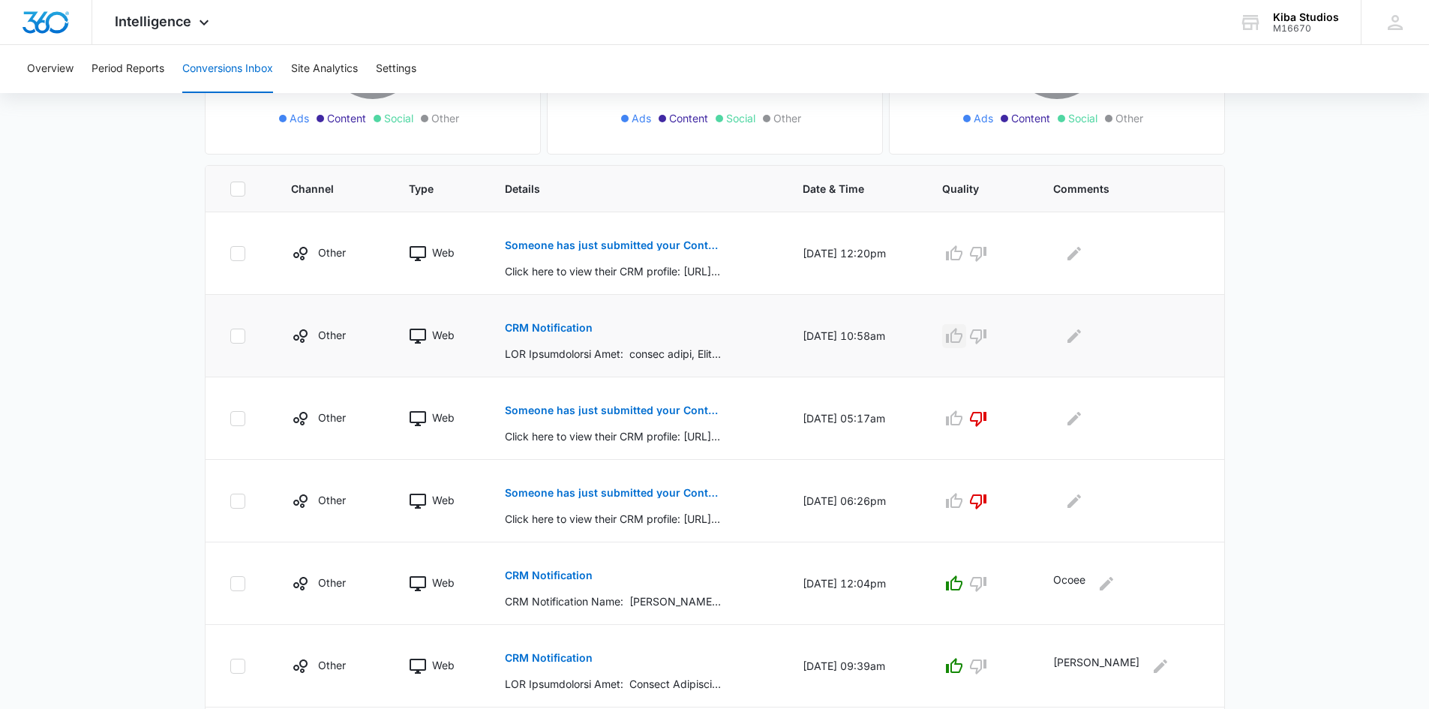
click at [963, 335] on icon "button" at bounding box center [954, 336] width 18 height 18
click at [1084, 339] on icon "Edit Comments" at bounding box center [1075, 336] width 18 height 18
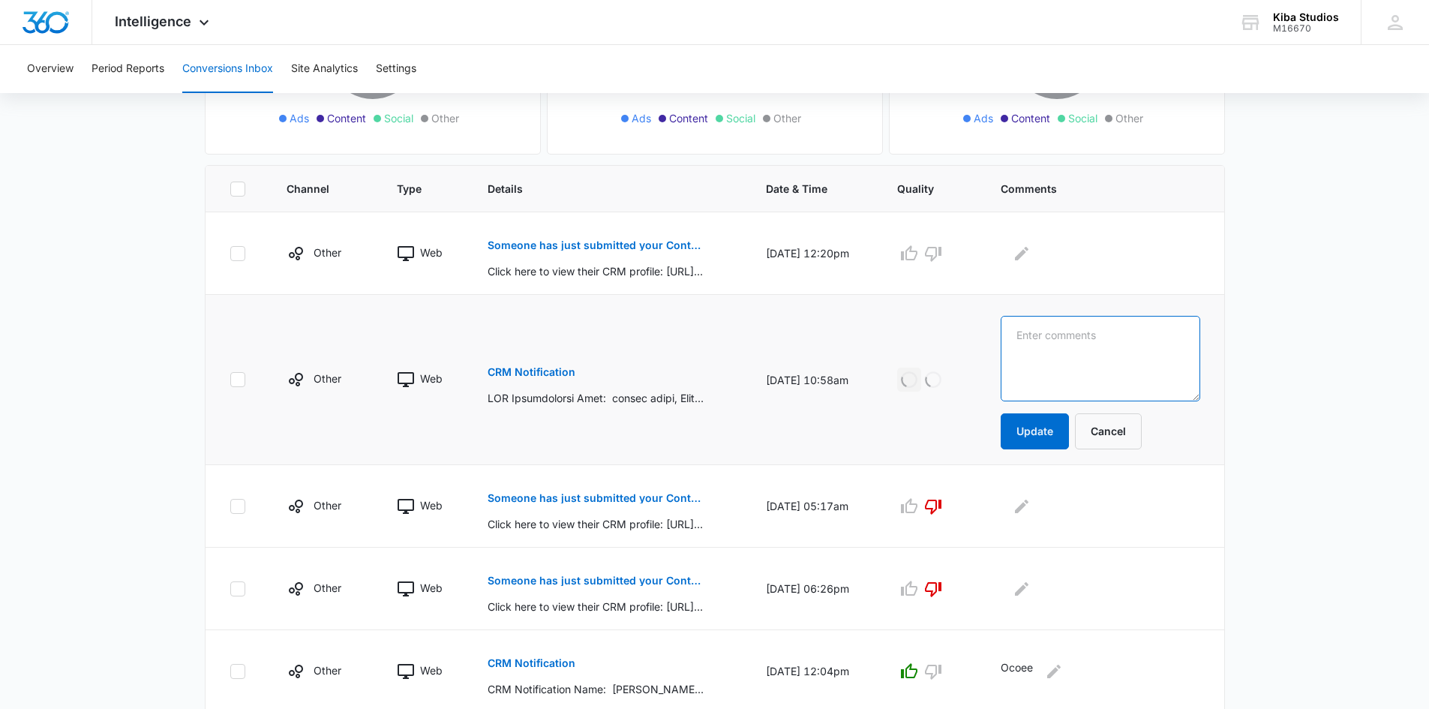
click at [1109, 339] on textarea at bounding box center [1100, 359] width 199 height 86
type textarea "Girard"
click at [1061, 422] on button "Update" at bounding box center [1035, 431] width 68 height 36
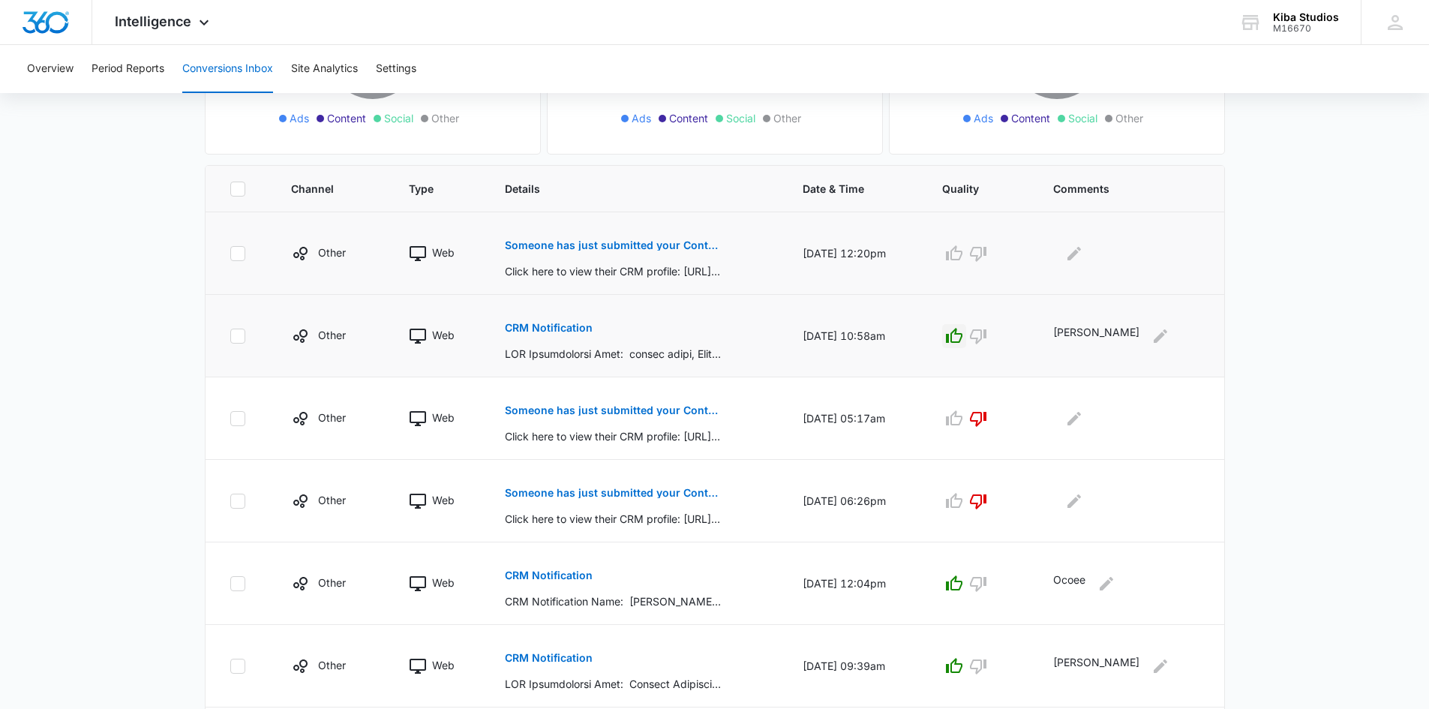
click at [653, 249] on p "Someone has just submitted your Contact Form form!" at bounding box center [614, 245] width 218 height 11
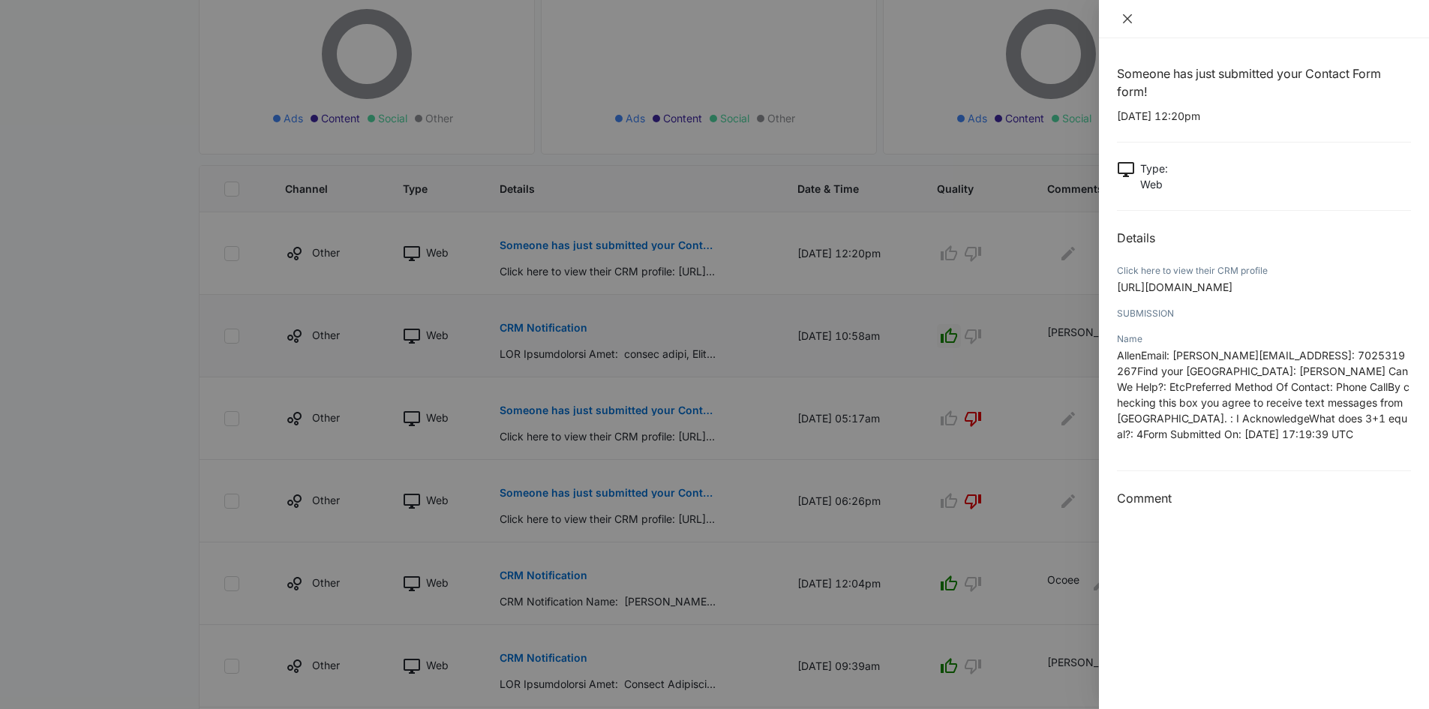
click at [1128, 17] on icon "close" at bounding box center [1128, 19] width 12 height 12
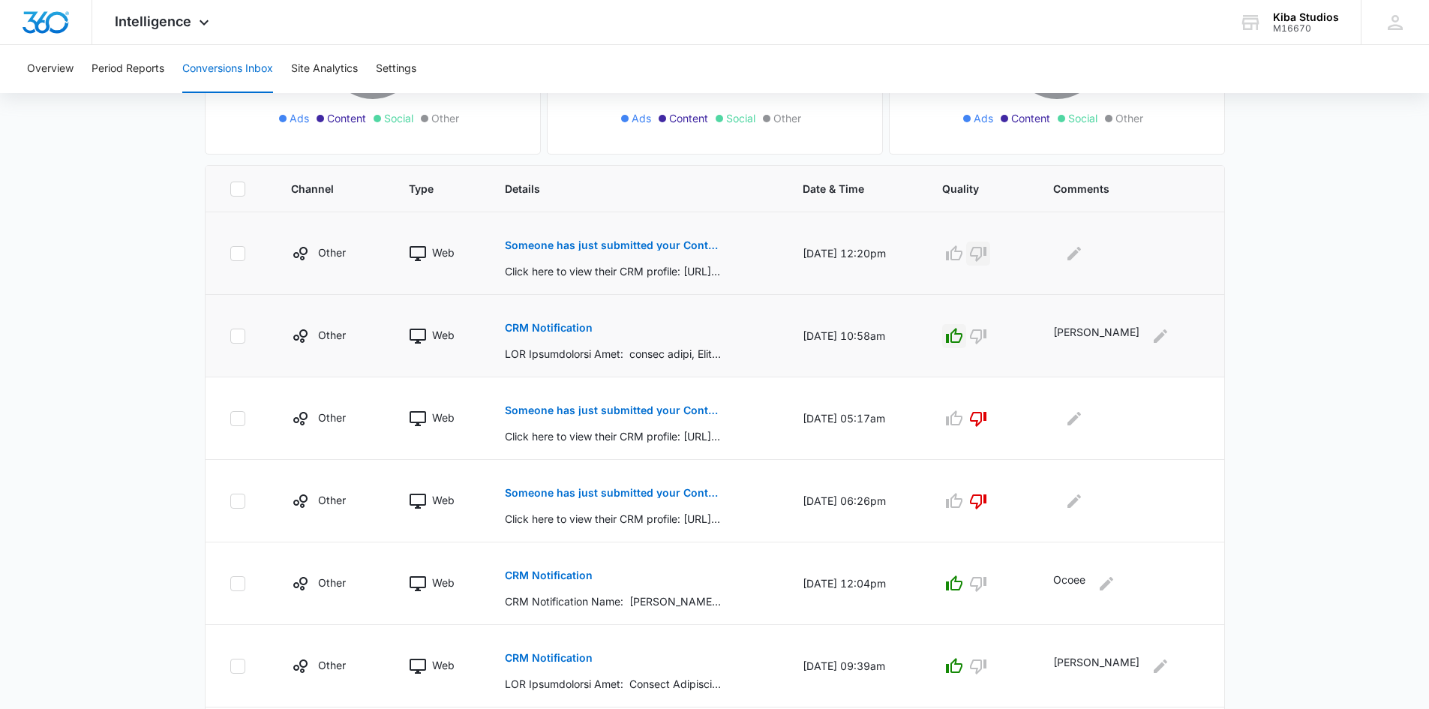
click at [987, 251] on icon "button" at bounding box center [978, 254] width 17 height 15
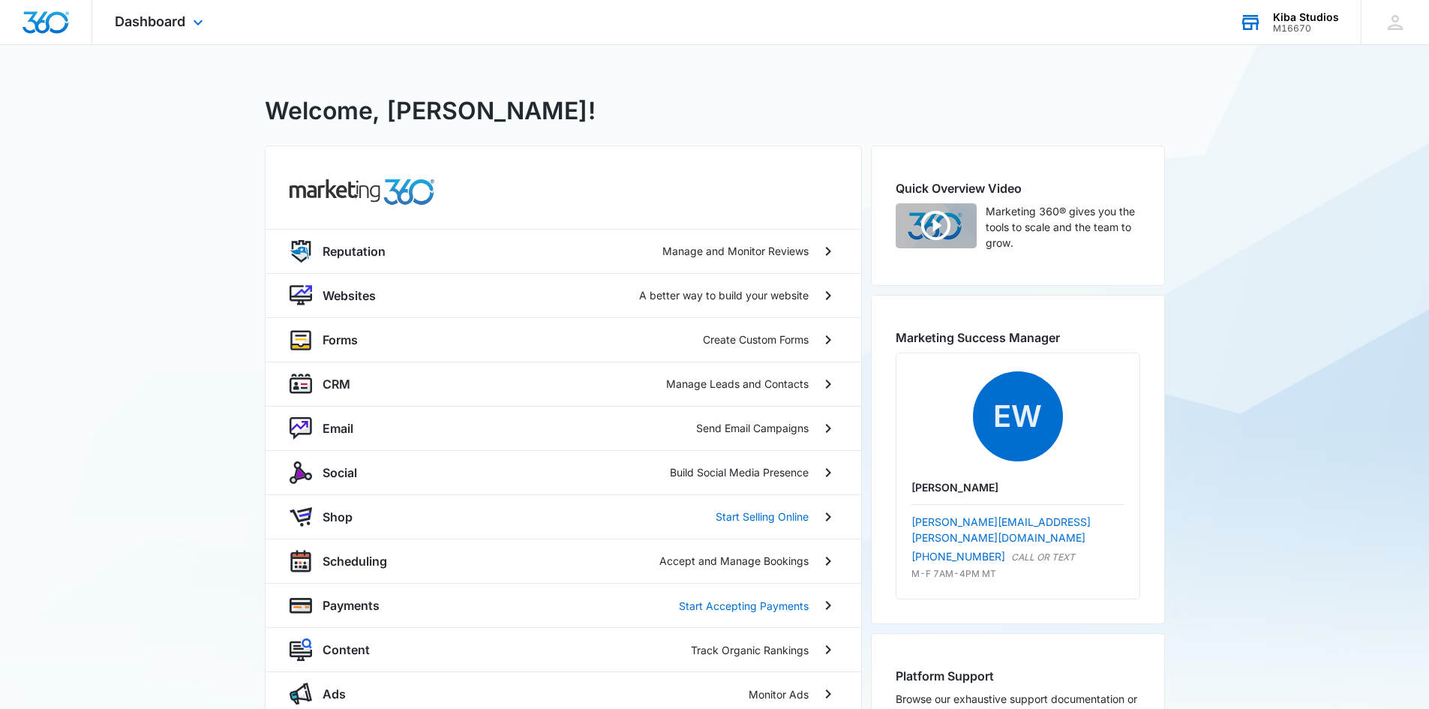
click at [1309, 23] on div "M16670" at bounding box center [1306, 28] width 66 height 11
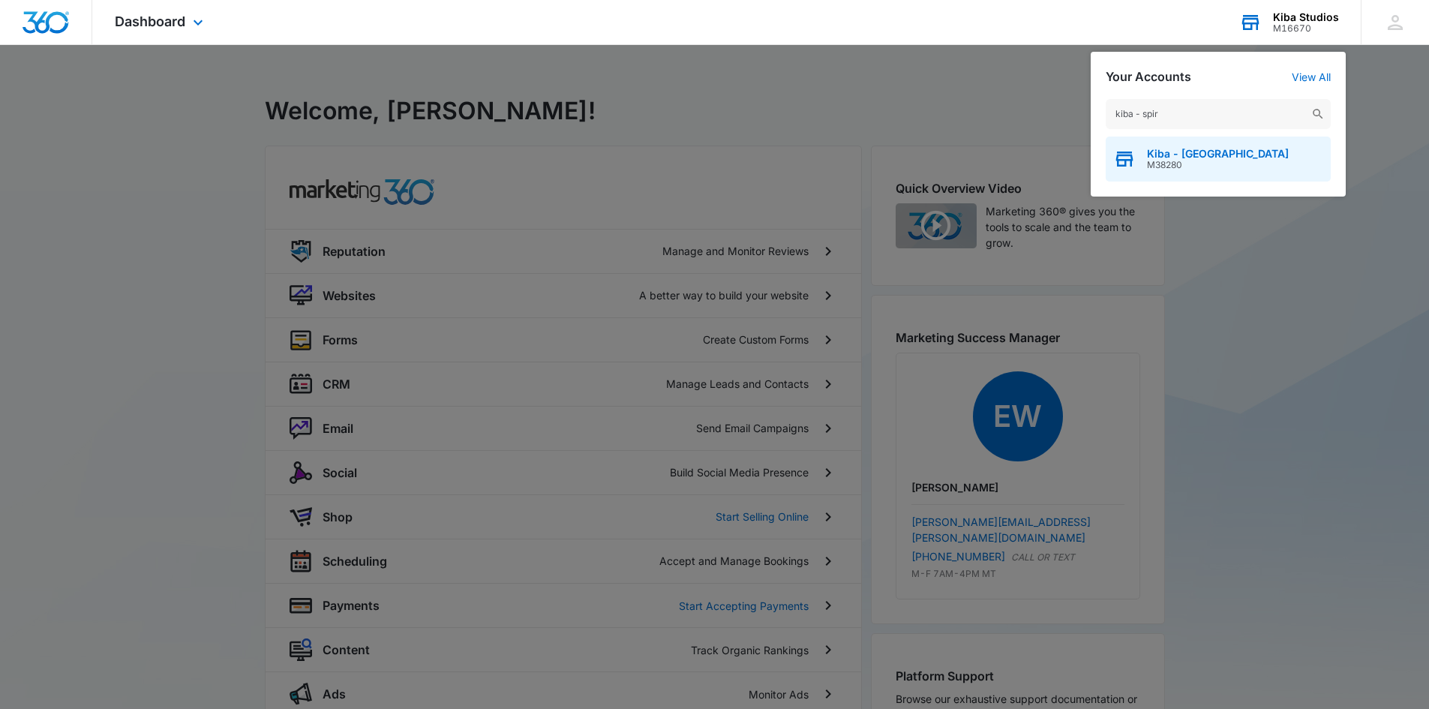
type input "kiba - spir"
click at [1218, 146] on div "Kiba - Spirit Lakes M38280" at bounding box center [1218, 159] width 225 height 45
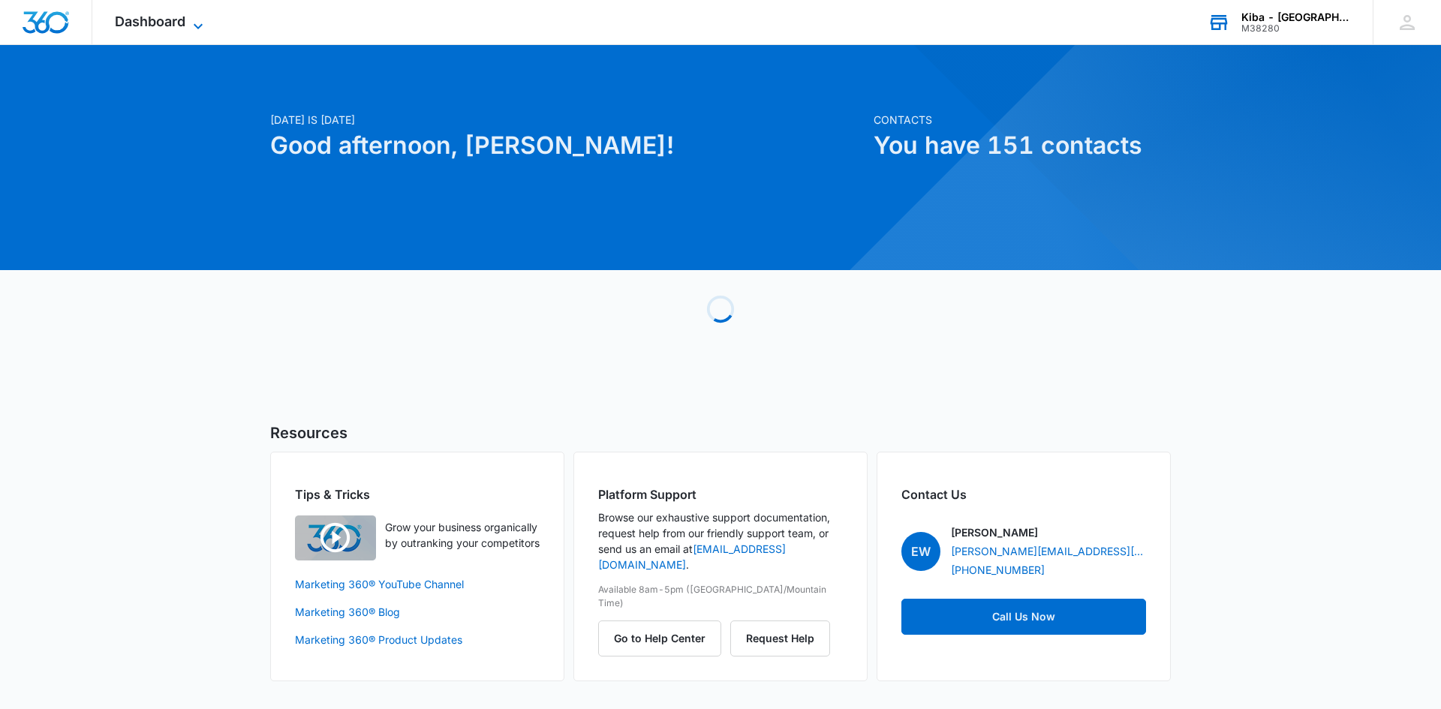
click at [195, 23] on icon at bounding box center [198, 26] width 18 height 18
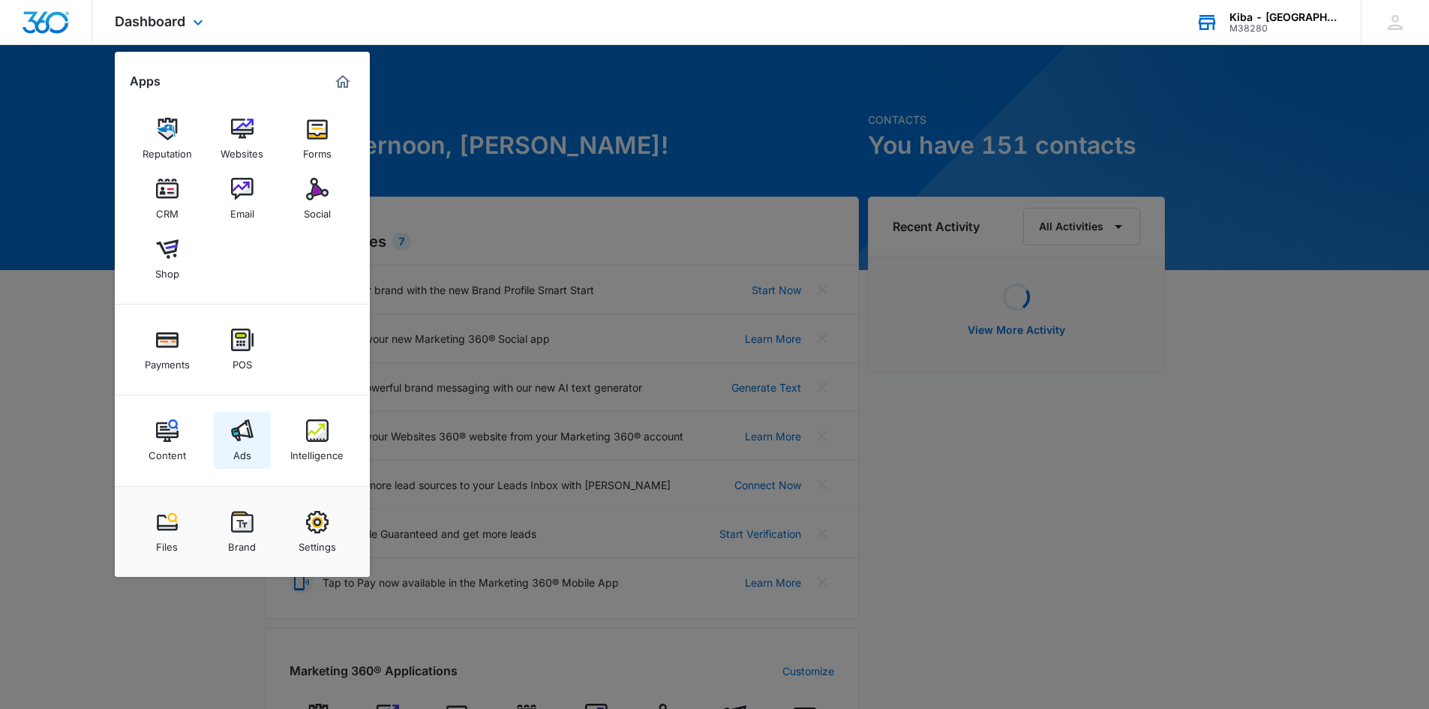
drag, startPoint x: 242, startPoint y: 434, endPoint x: 323, endPoint y: 401, distance: 87.5
click at [242, 432] on img at bounding box center [242, 430] width 23 height 23
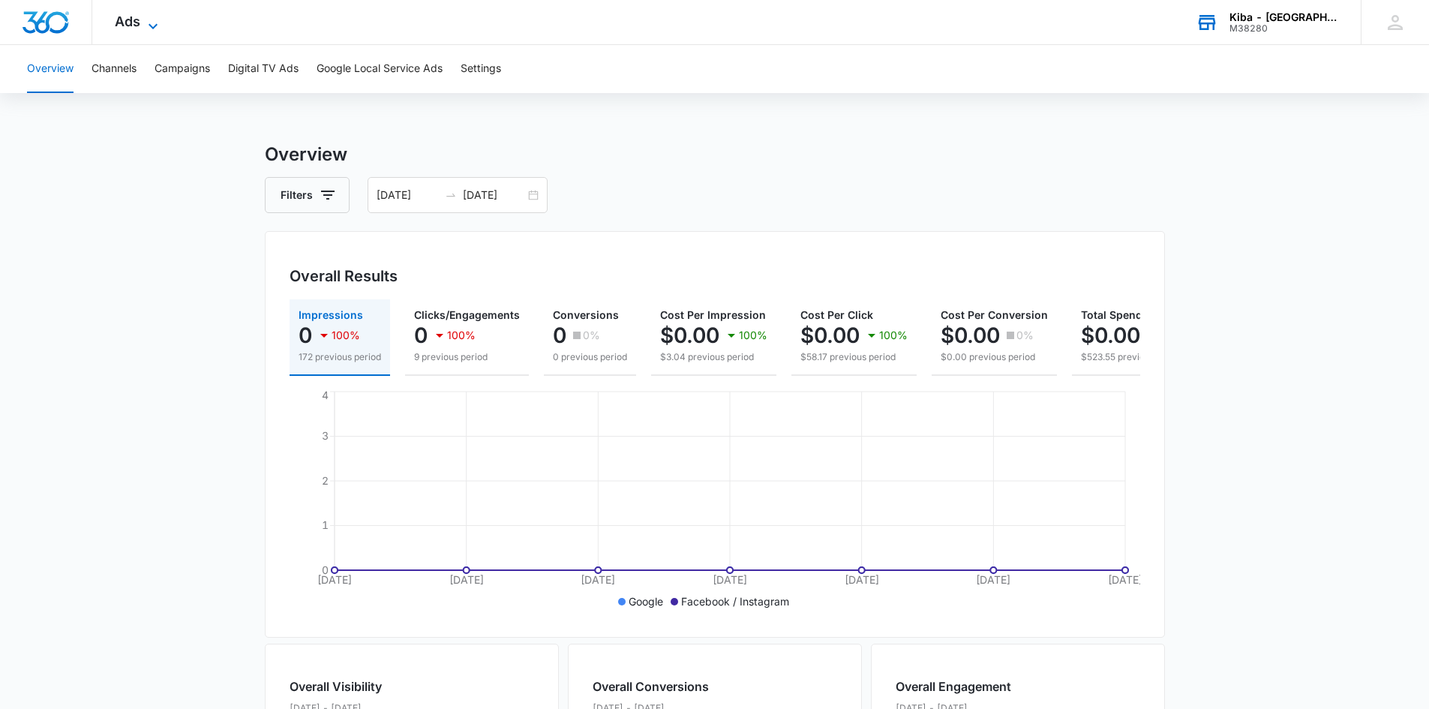
click at [148, 23] on icon at bounding box center [153, 26] width 18 height 18
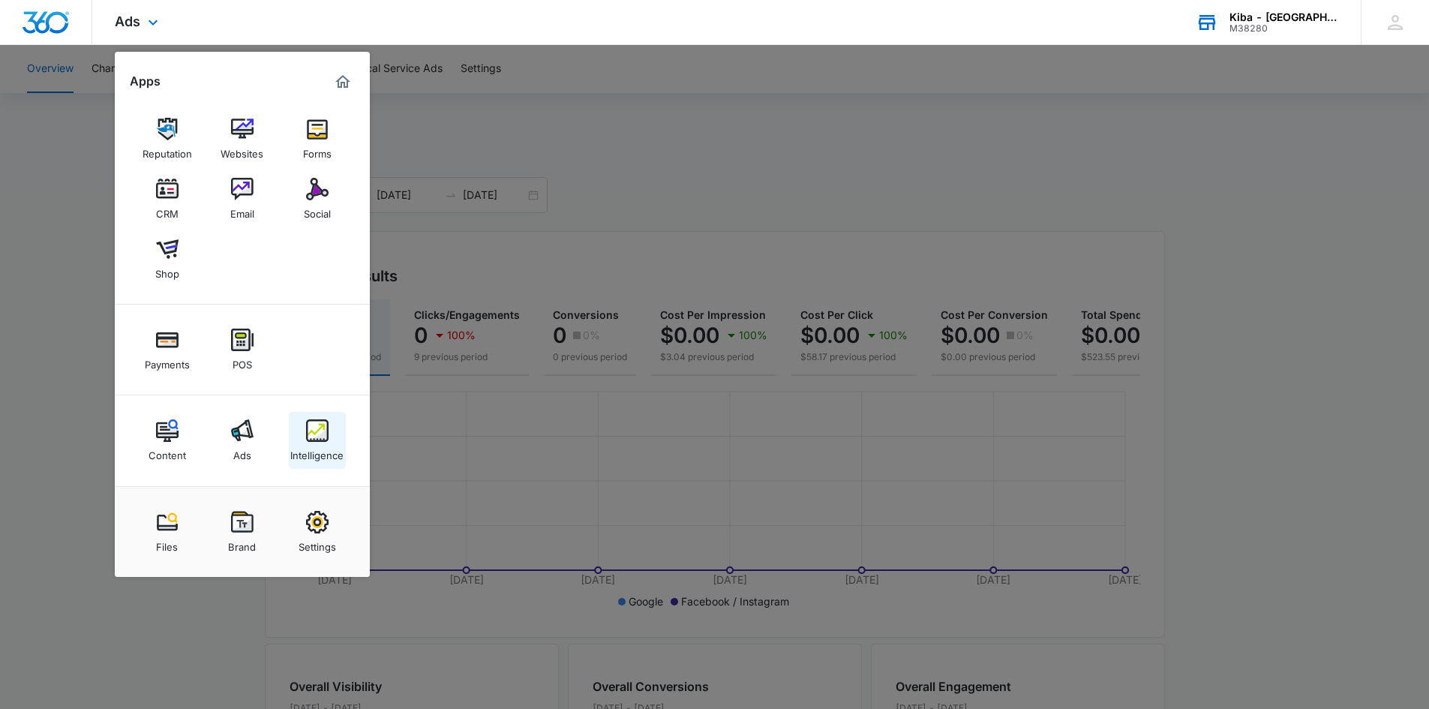
click at [312, 436] on img at bounding box center [317, 430] width 23 height 23
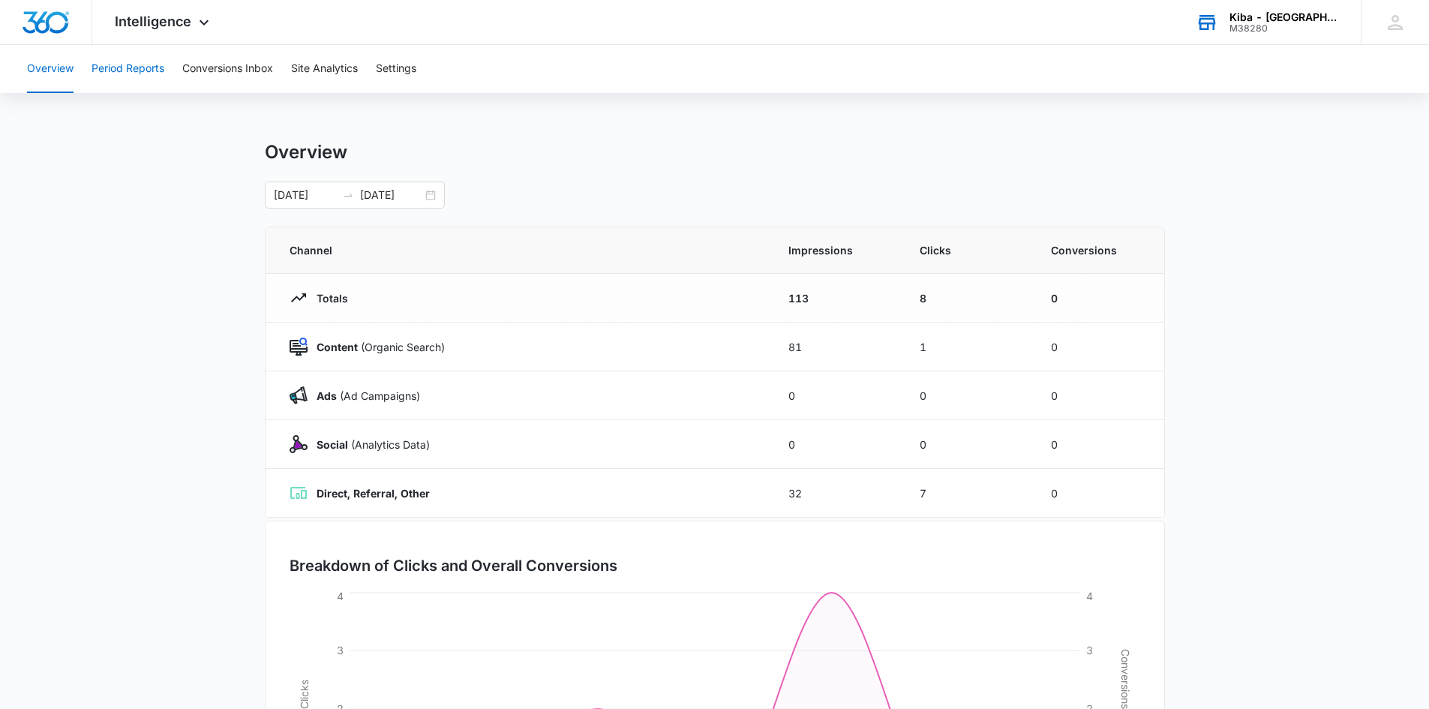
click at [149, 67] on button "Period Reports" at bounding box center [128, 69] width 73 height 48
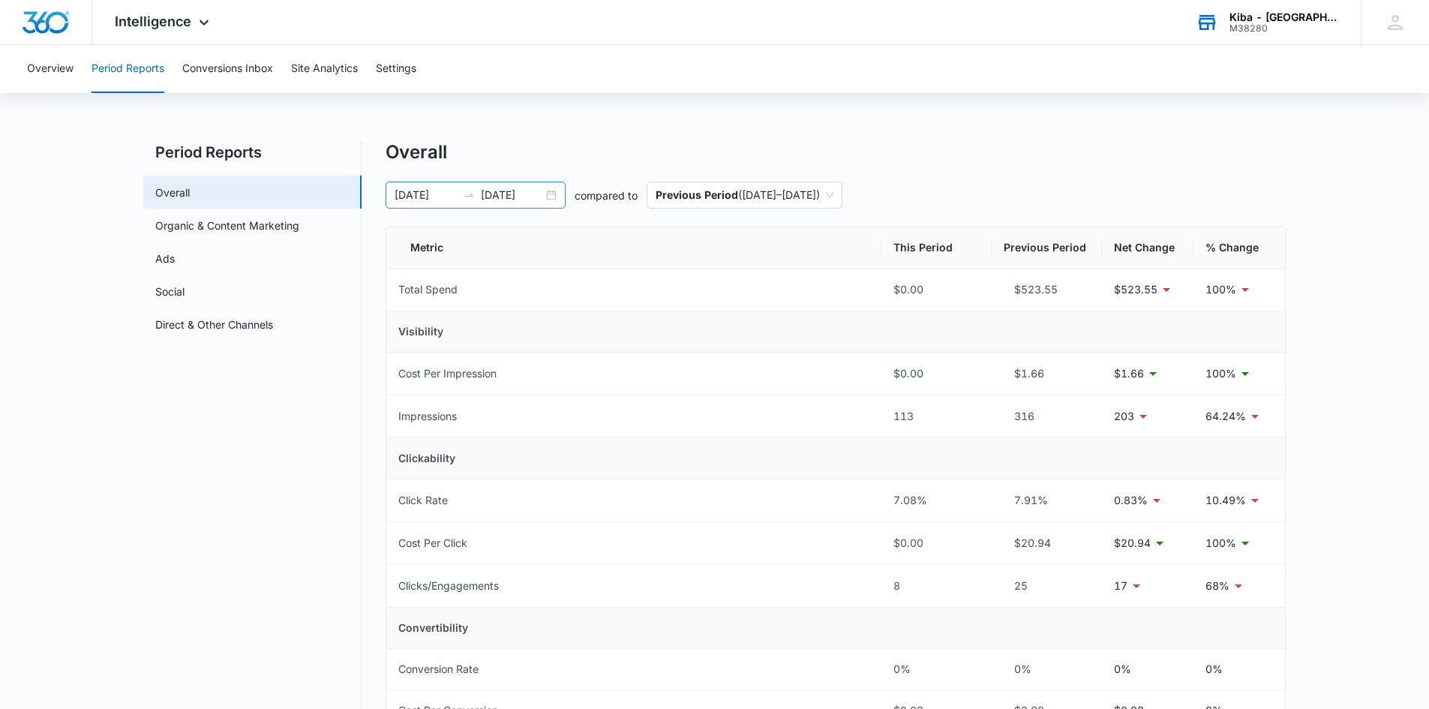
click at [544, 197] on div "[DATE] [DATE]" at bounding box center [476, 195] width 180 height 27
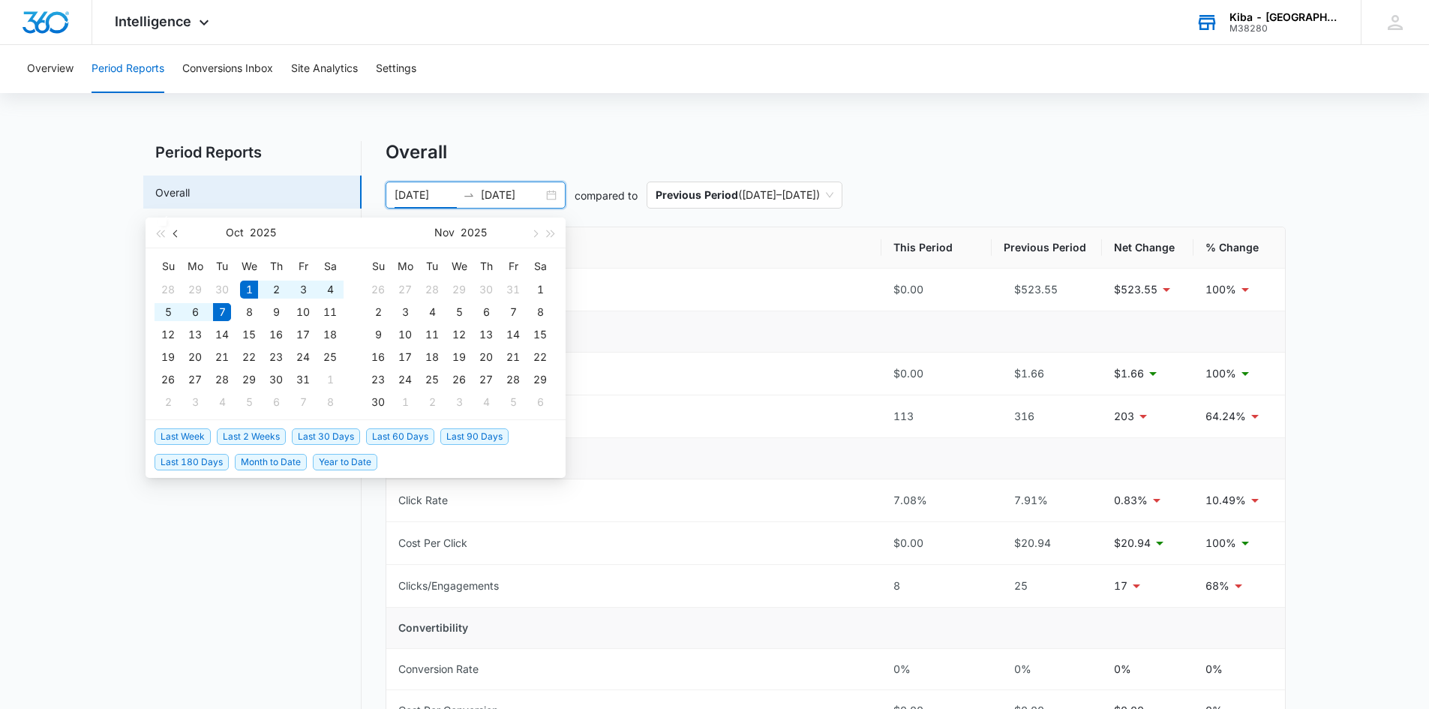
click at [175, 232] on span "button" at bounding box center [177, 234] width 8 height 8
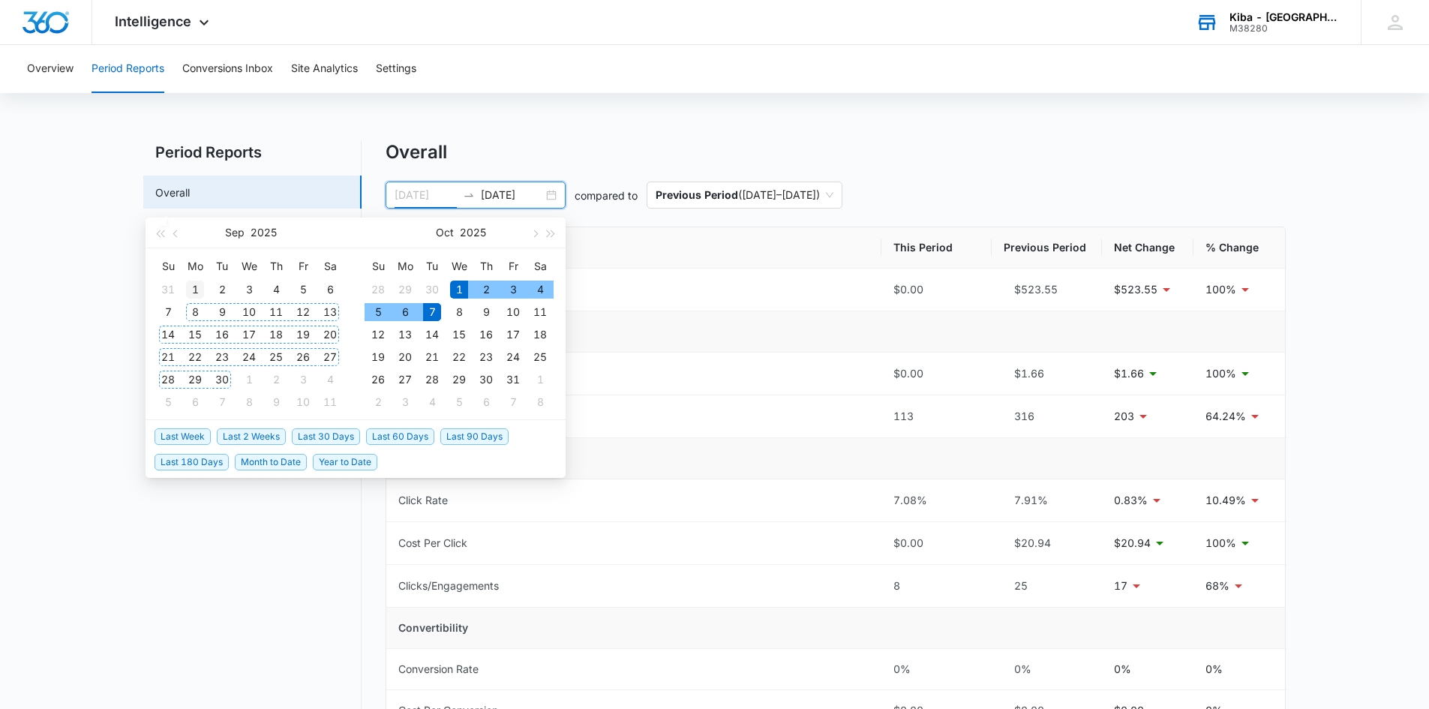
type input "[DATE]"
click at [198, 290] on div "1" at bounding box center [195, 290] width 18 height 18
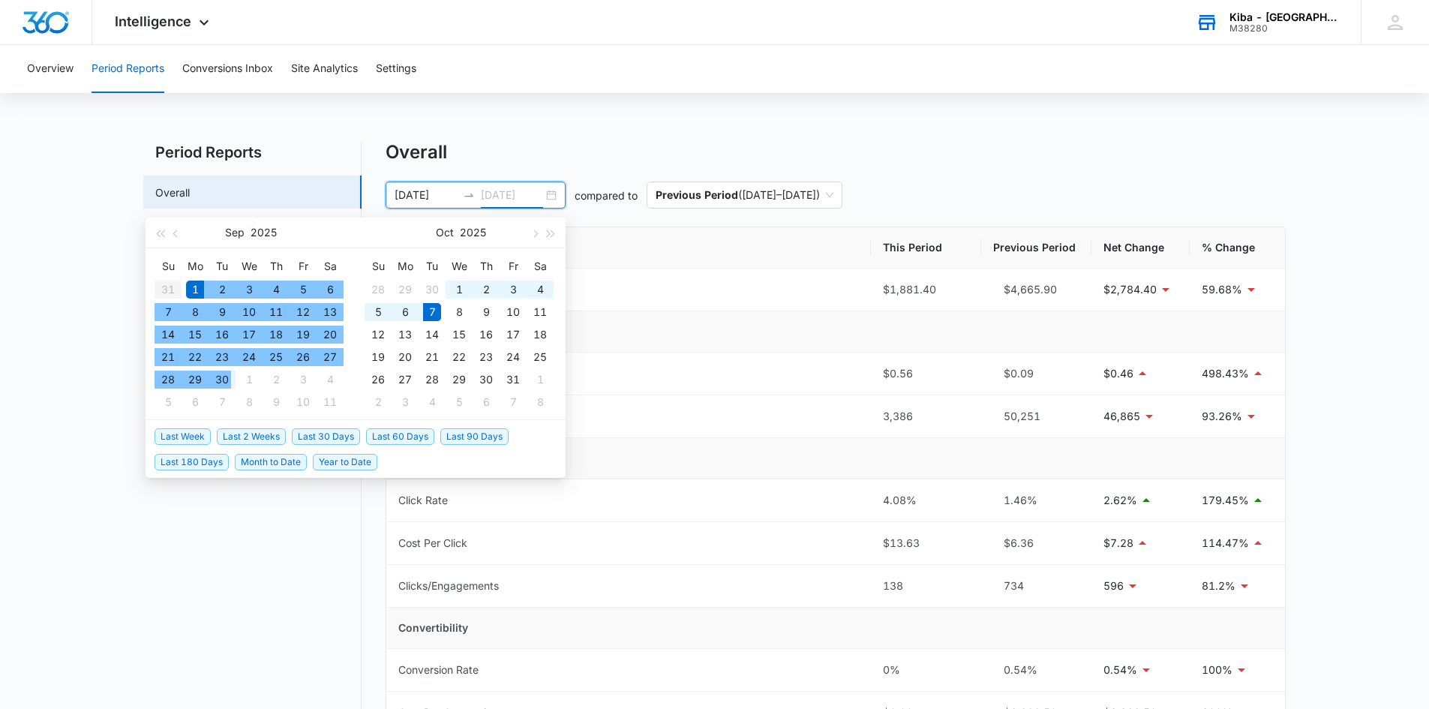
click at [220, 380] on div "30" at bounding box center [222, 380] width 18 height 18
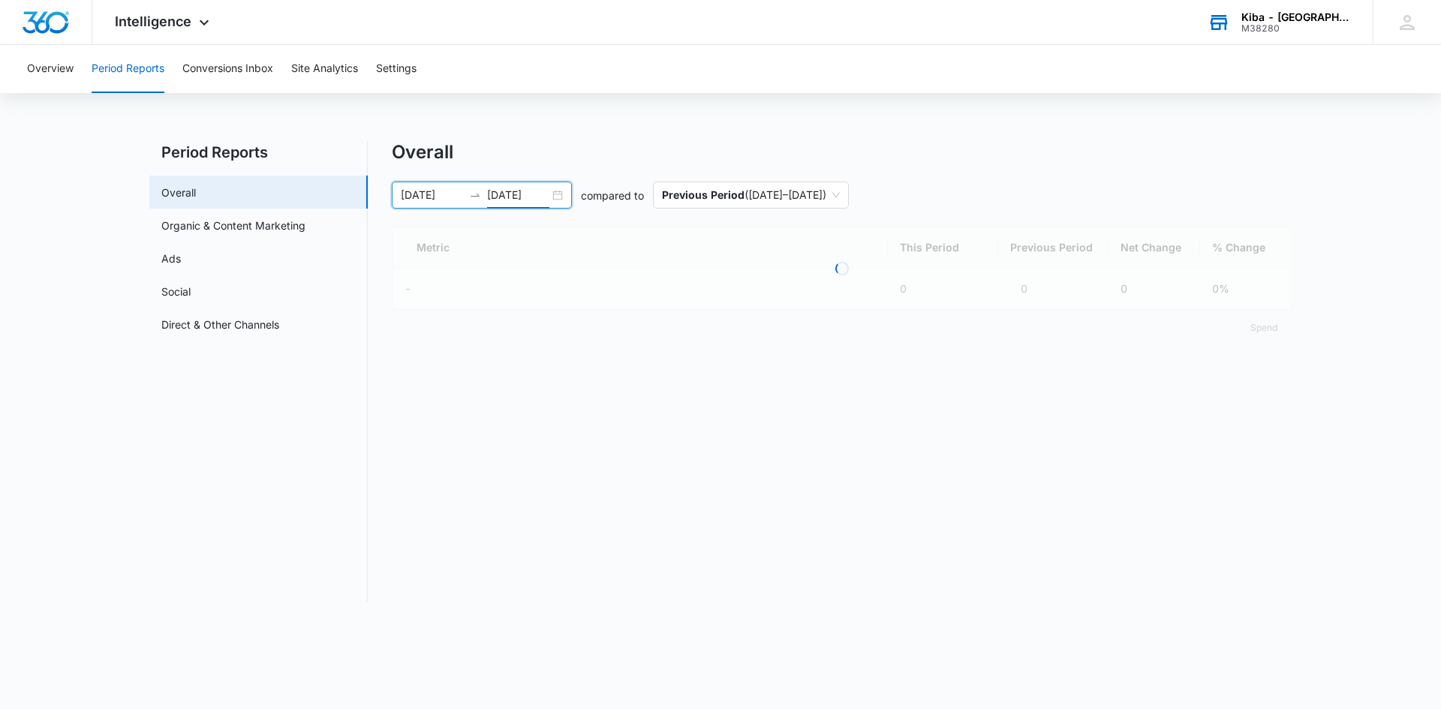
type input "[DATE]"
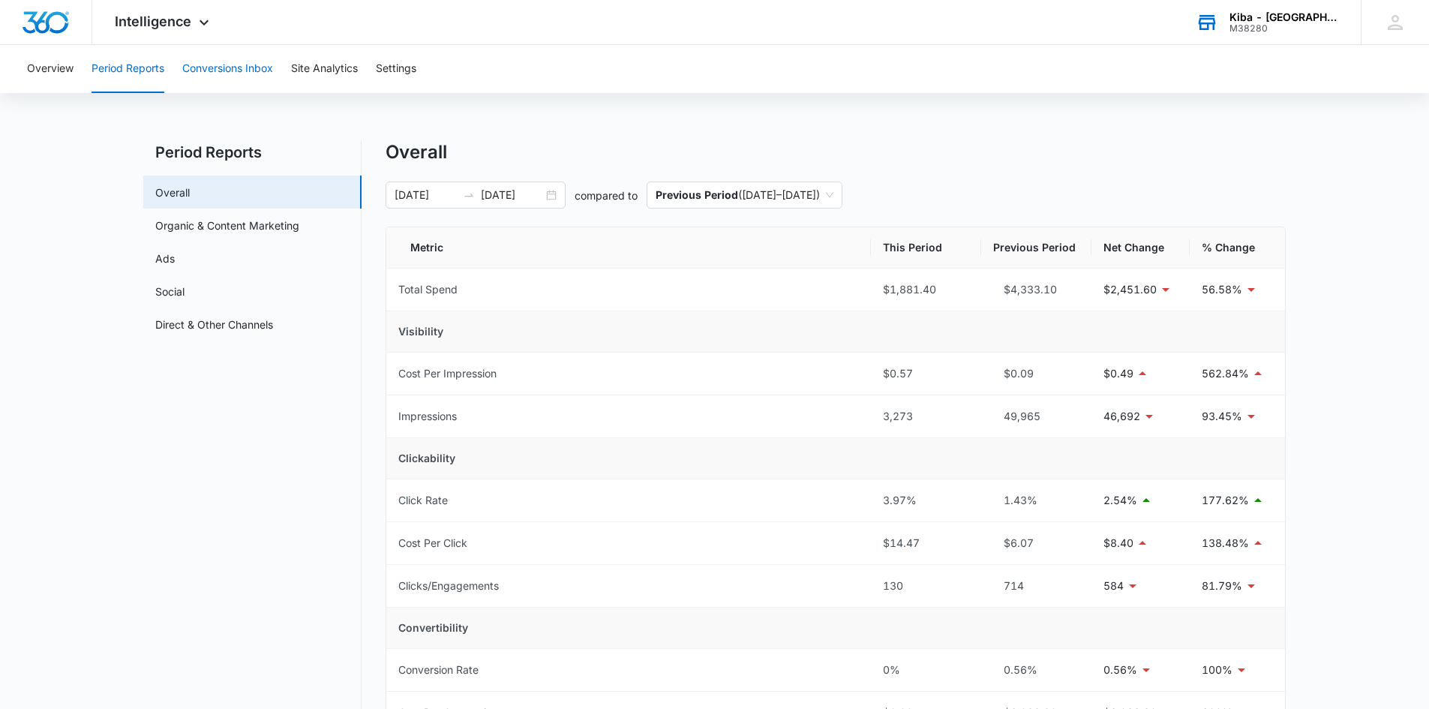
click at [217, 71] on button "Conversions Inbox" at bounding box center [227, 69] width 91 height 48
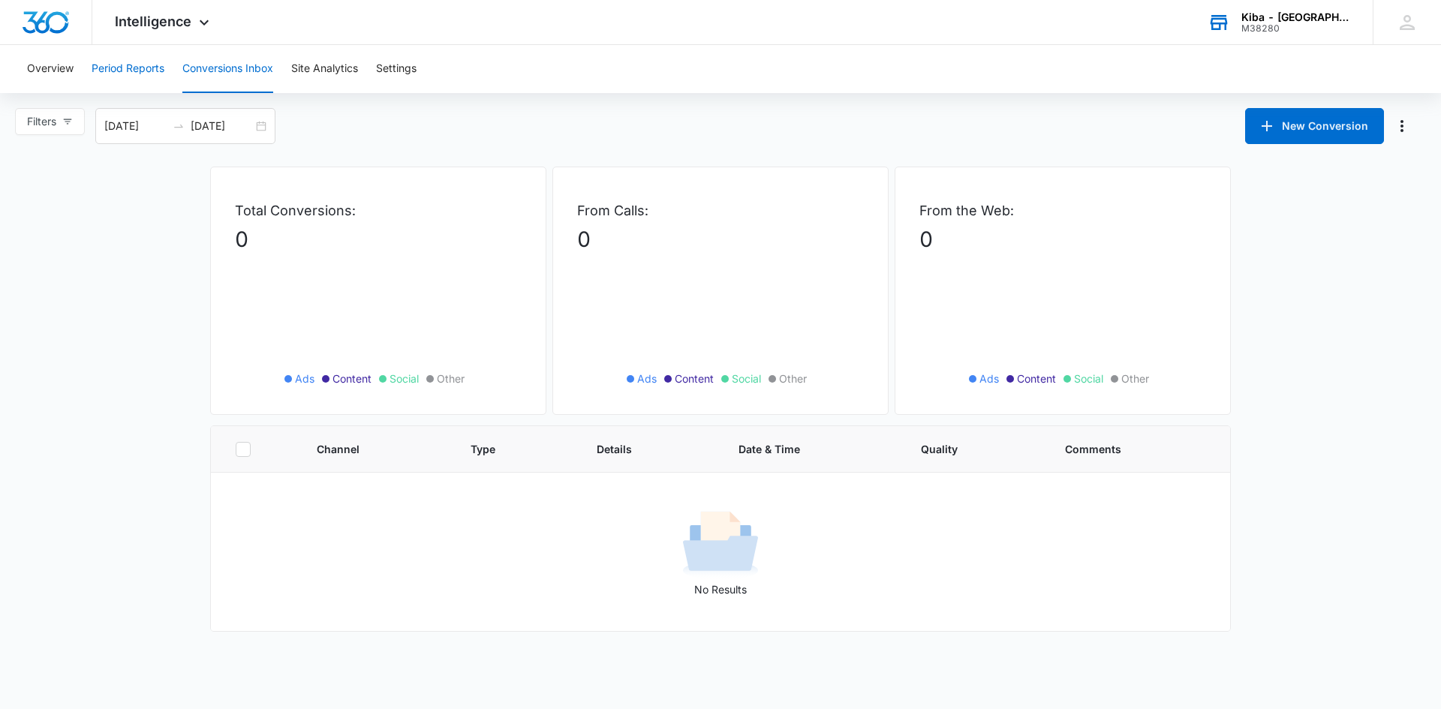
click at [141, 64] on button "Period Reports" at bounding box center [128, 69] width 73 height 48
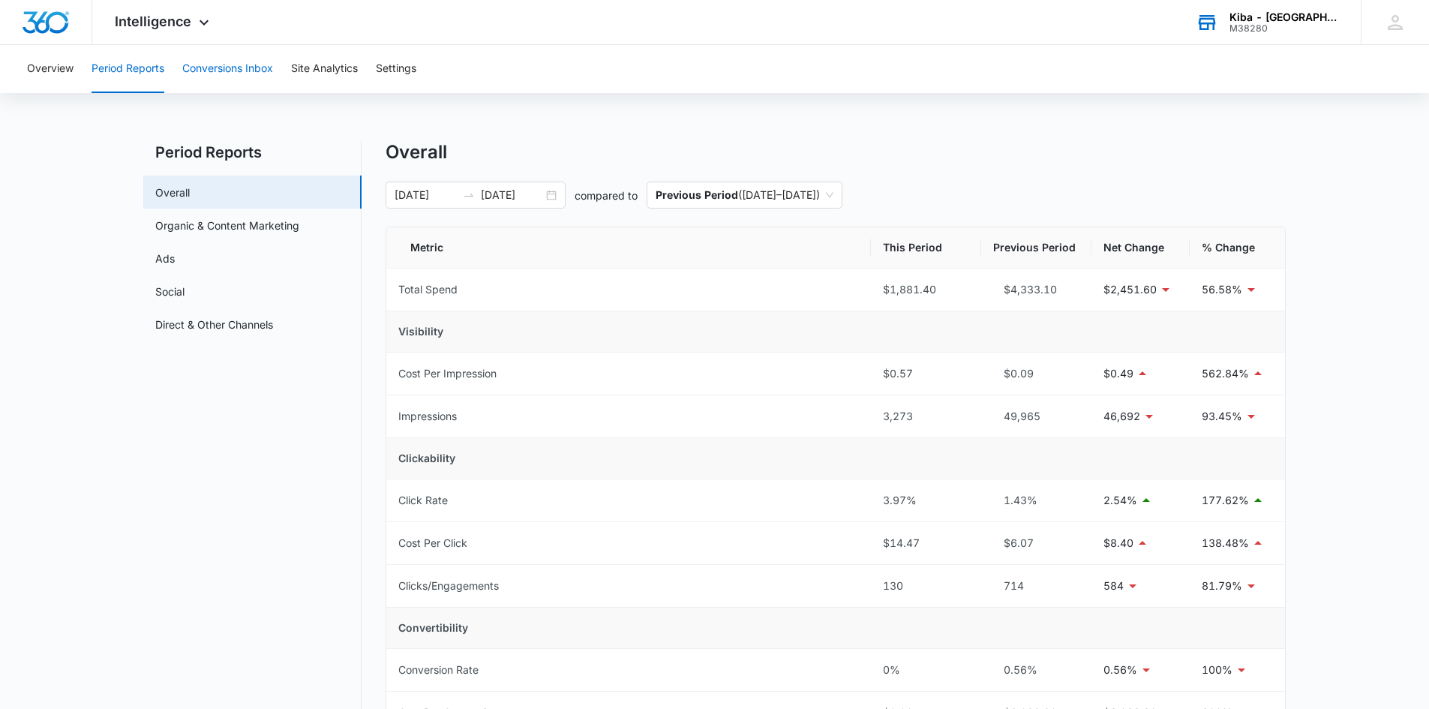
click at [215, 61] on button "Conversions Inbox" at bounding box center [227, 69] width 91 height 48
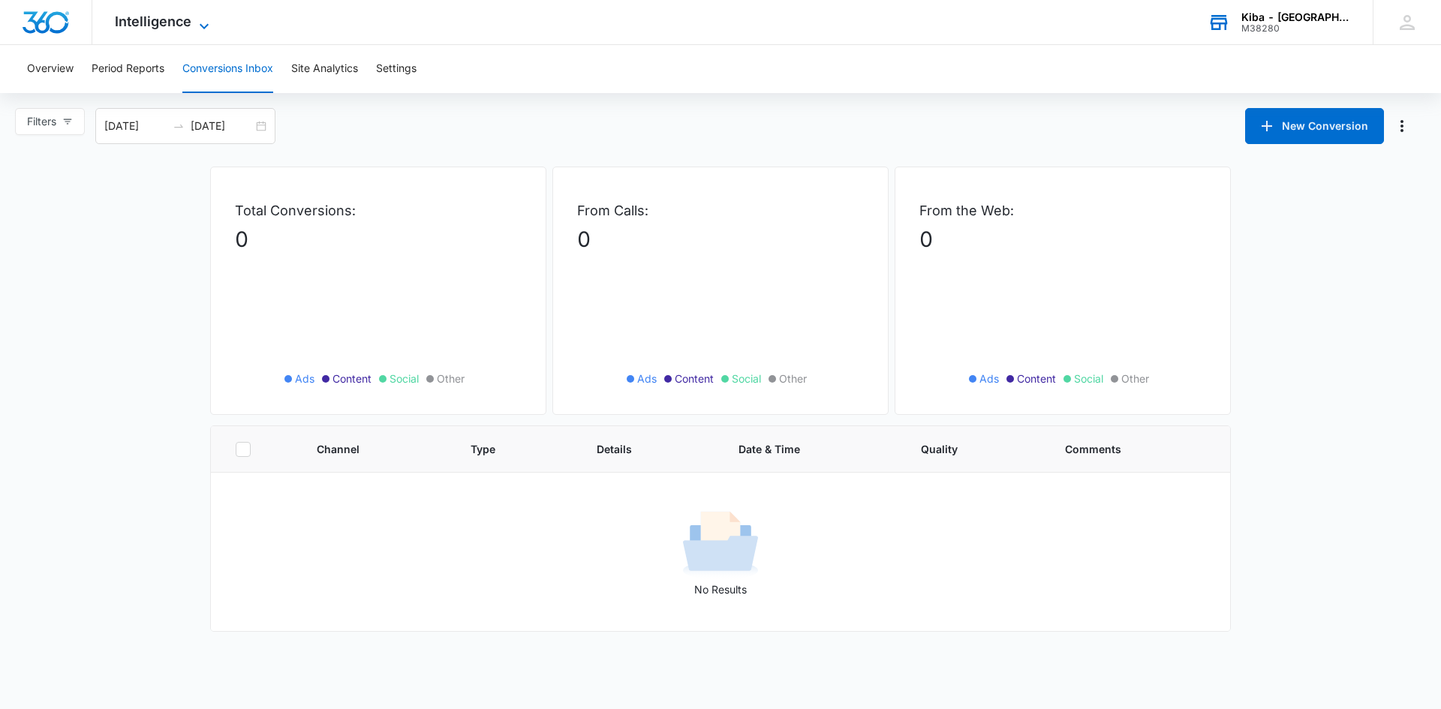
click at [200, 24] on icon at bounding box center [204, 26] width 18 height 18
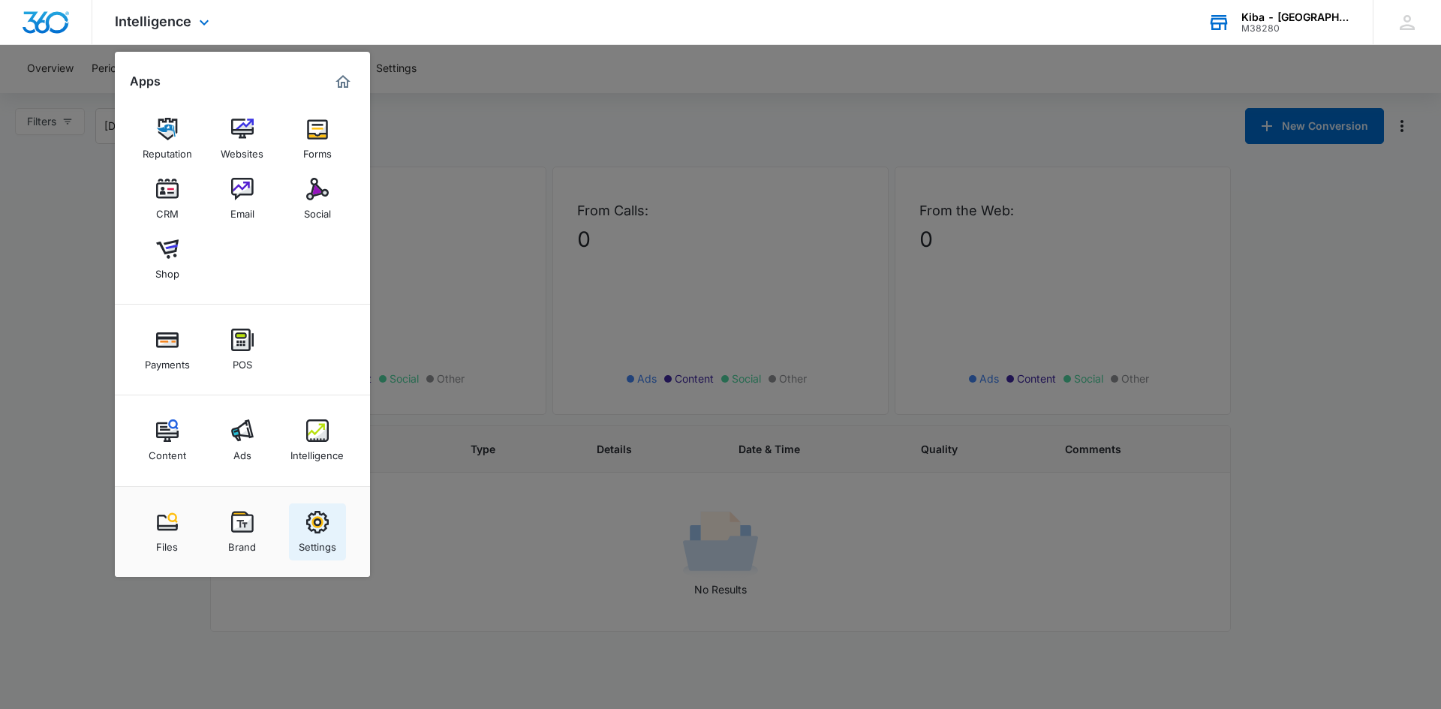
click at [312, 526] on img at bounding box center [317, 522] width 23 height 23
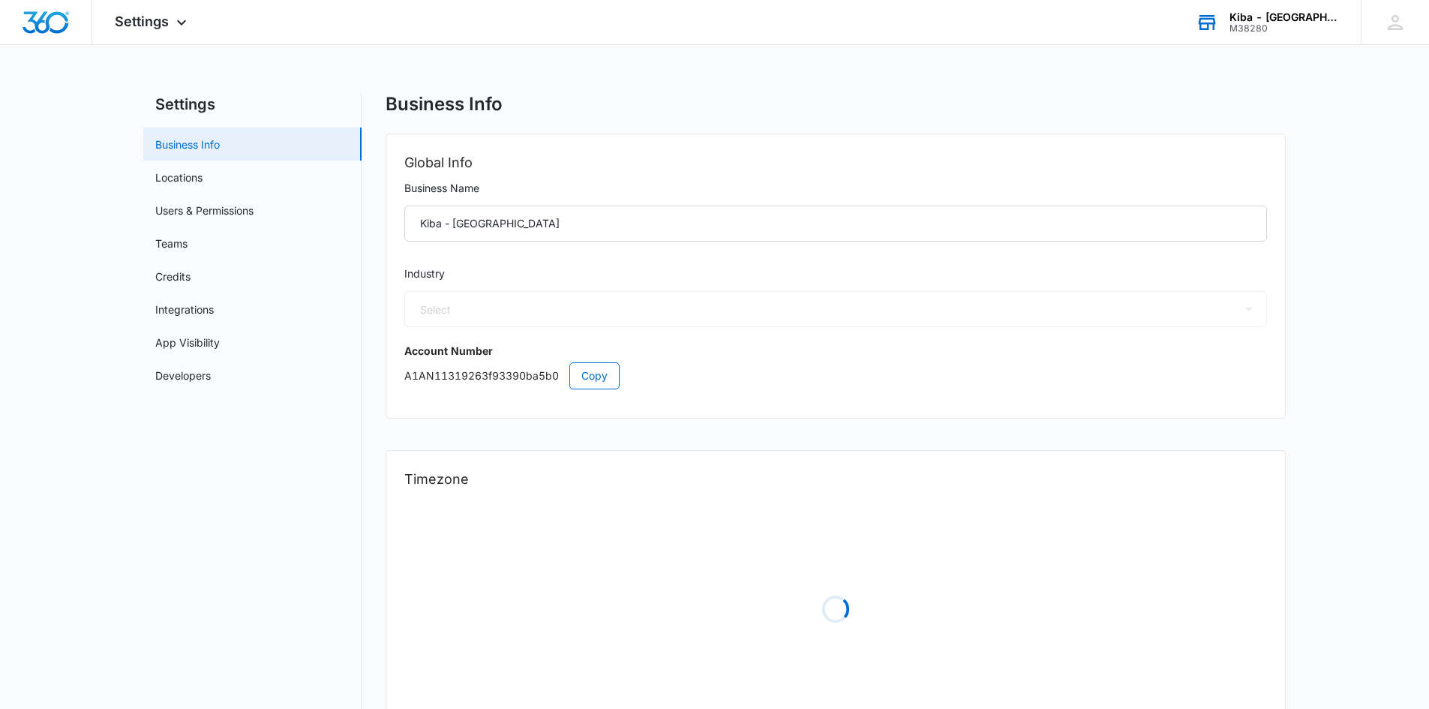
select select "33"
select select "US"
select select "America/[GEOGRAPHIC_DATA]"
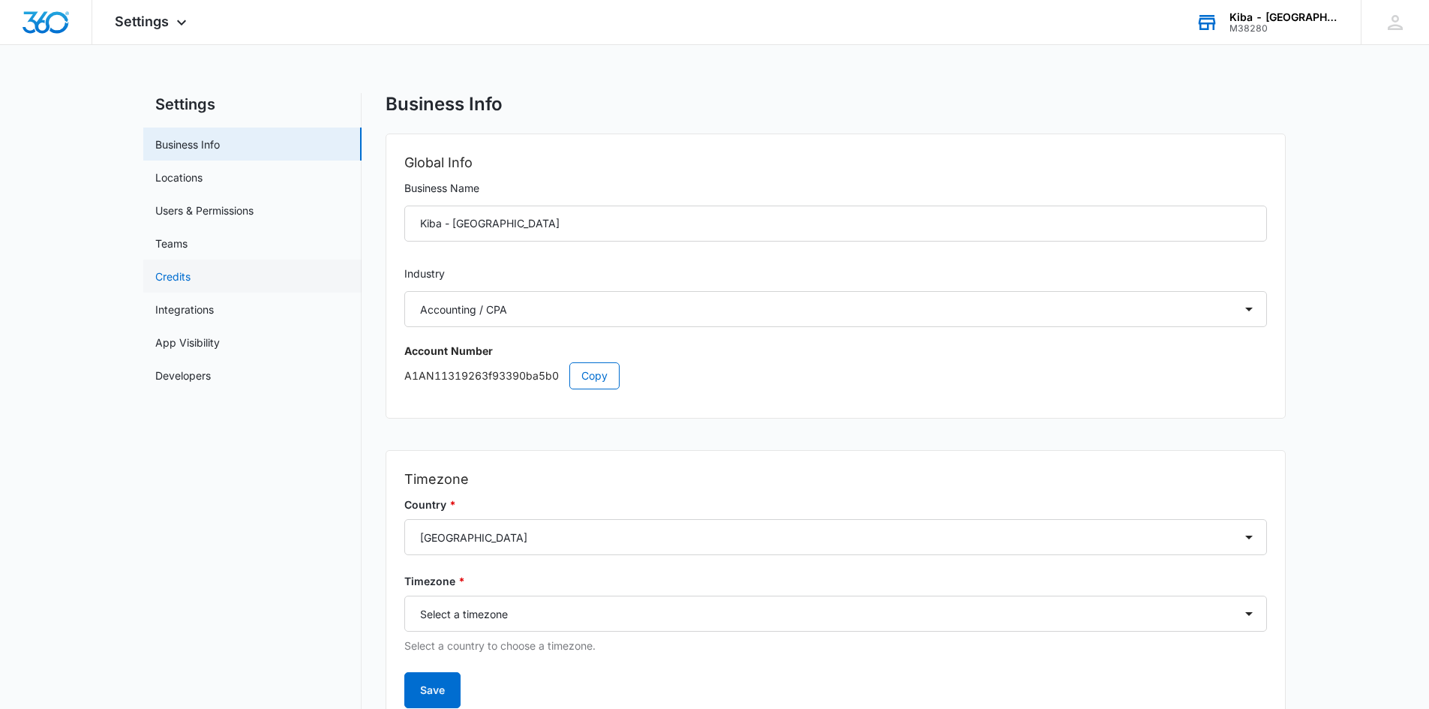
click at [171, 276] on link "Credits" at bounding box center [172, 277] width 35 height 16
